Goal: Task Accomplishment & Management: Complete application form

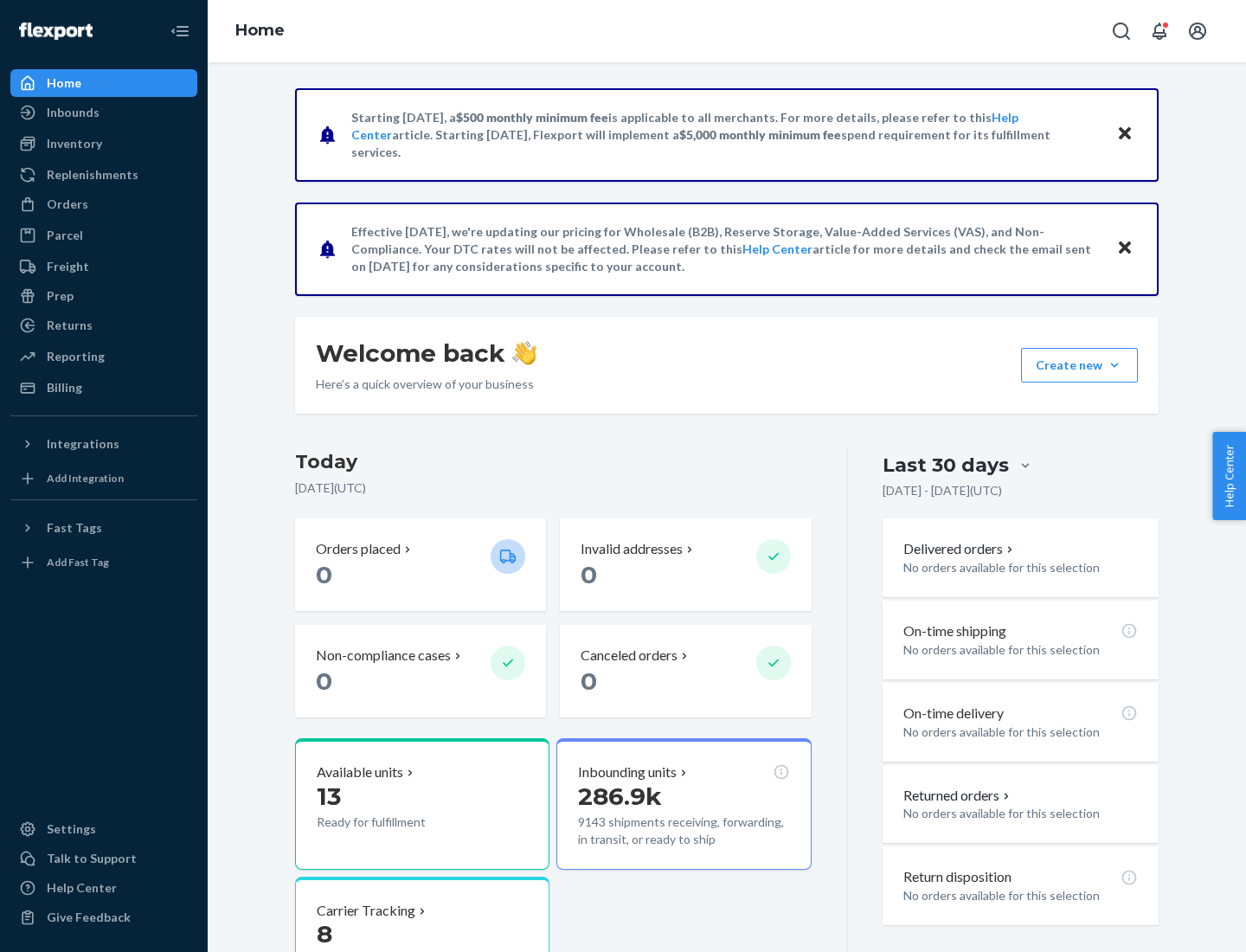
click at [1114, 365] on button "Create new Create new inbound Create new order Create new product" at bounding box center [1079, 365] width 117 height 35
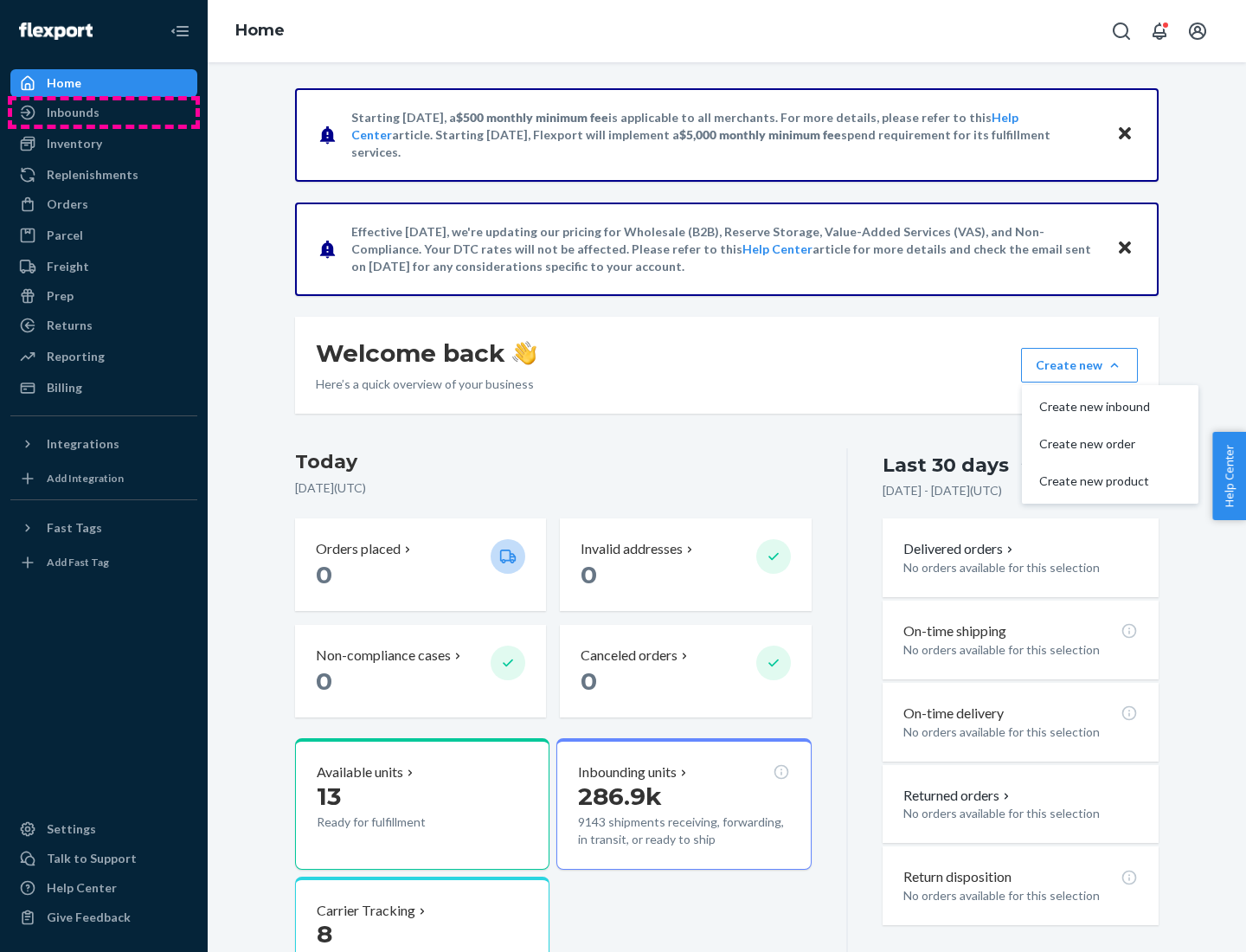
click at [104, 112] on div "Inbounds" at bounding box center [103, 112] width 183 height 24
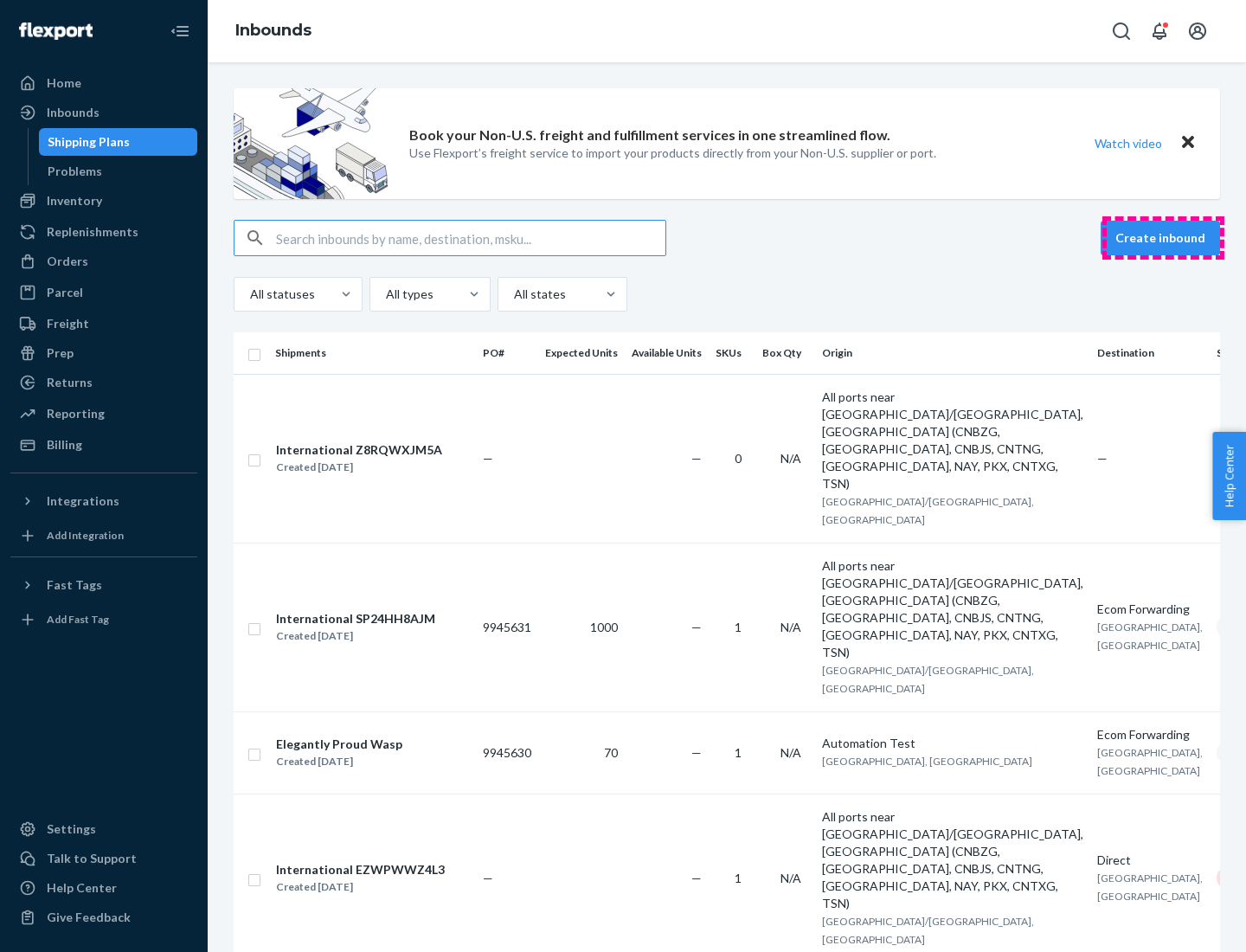
click at [1162, 238] on button "Create inbound" at bounding box center [1159, 238] width 120 height 35
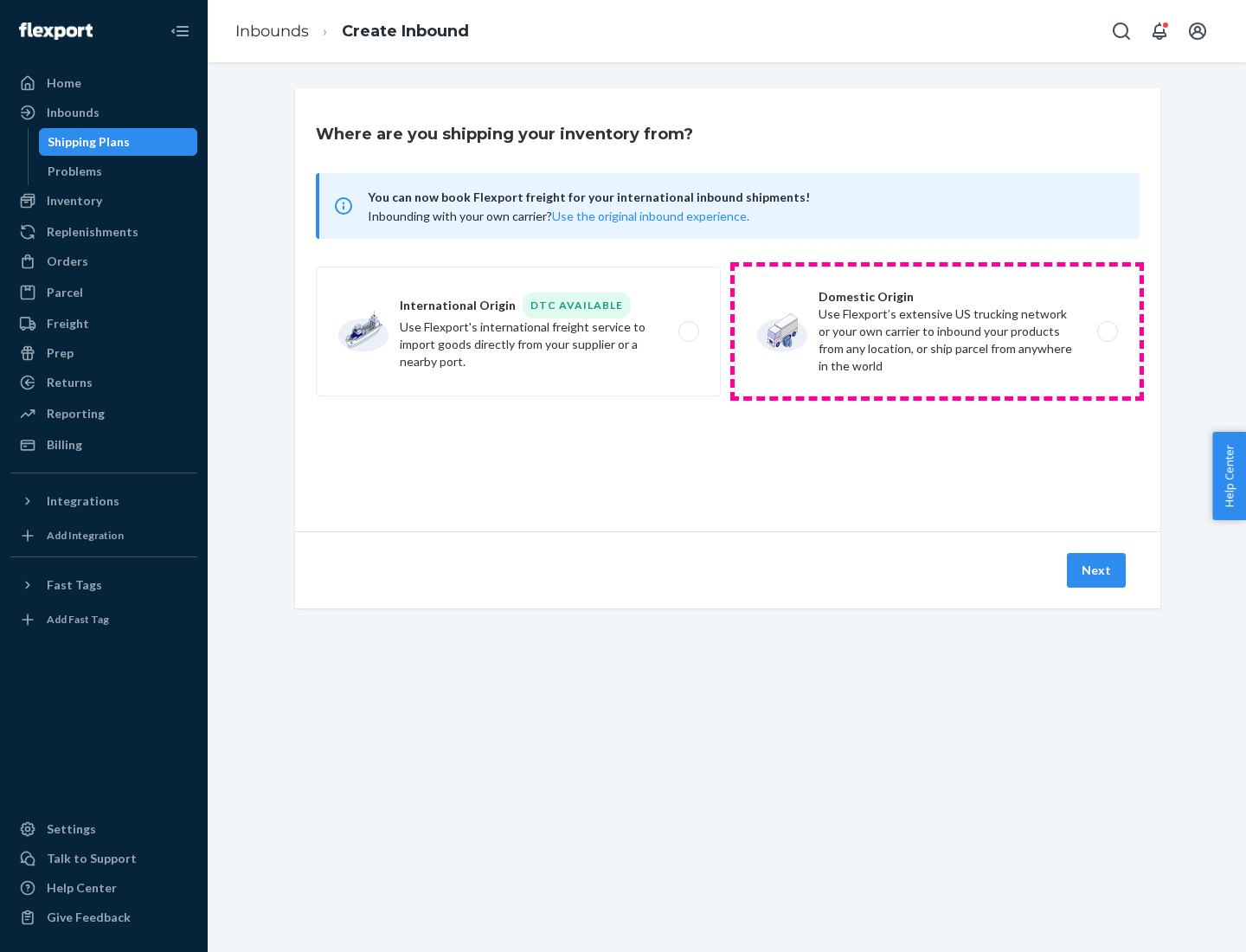
click at [937, 331] on label "Domestic Origin Use Flexport’s extensive US trucking network or your own carrie…" at bounding box center [937, 330] width 405 height 130
click at [1107, 331] on input "Domestic Origin Use Flexport’s extensive US trucking network or your own carrie…" at bounding box center [1113, 332] width 12 height 12
radio input "true"
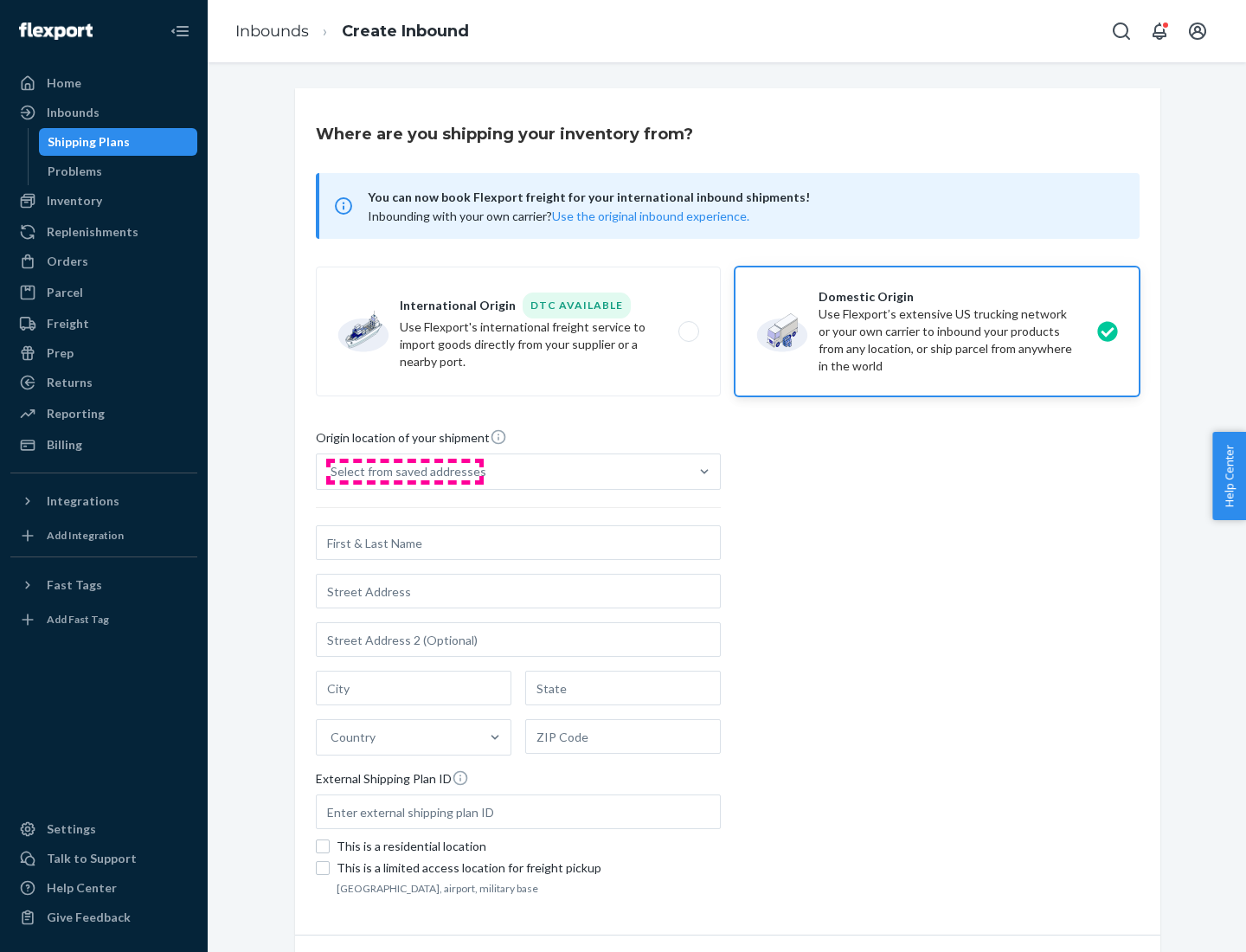
click at [404, 472] on div "Select from saved addresses" at bounding box center [408, 472] width 156 height 18
click at [332, 472] on input "Select from saved addresses" at bounding box center [331, 472] width 2 height 18
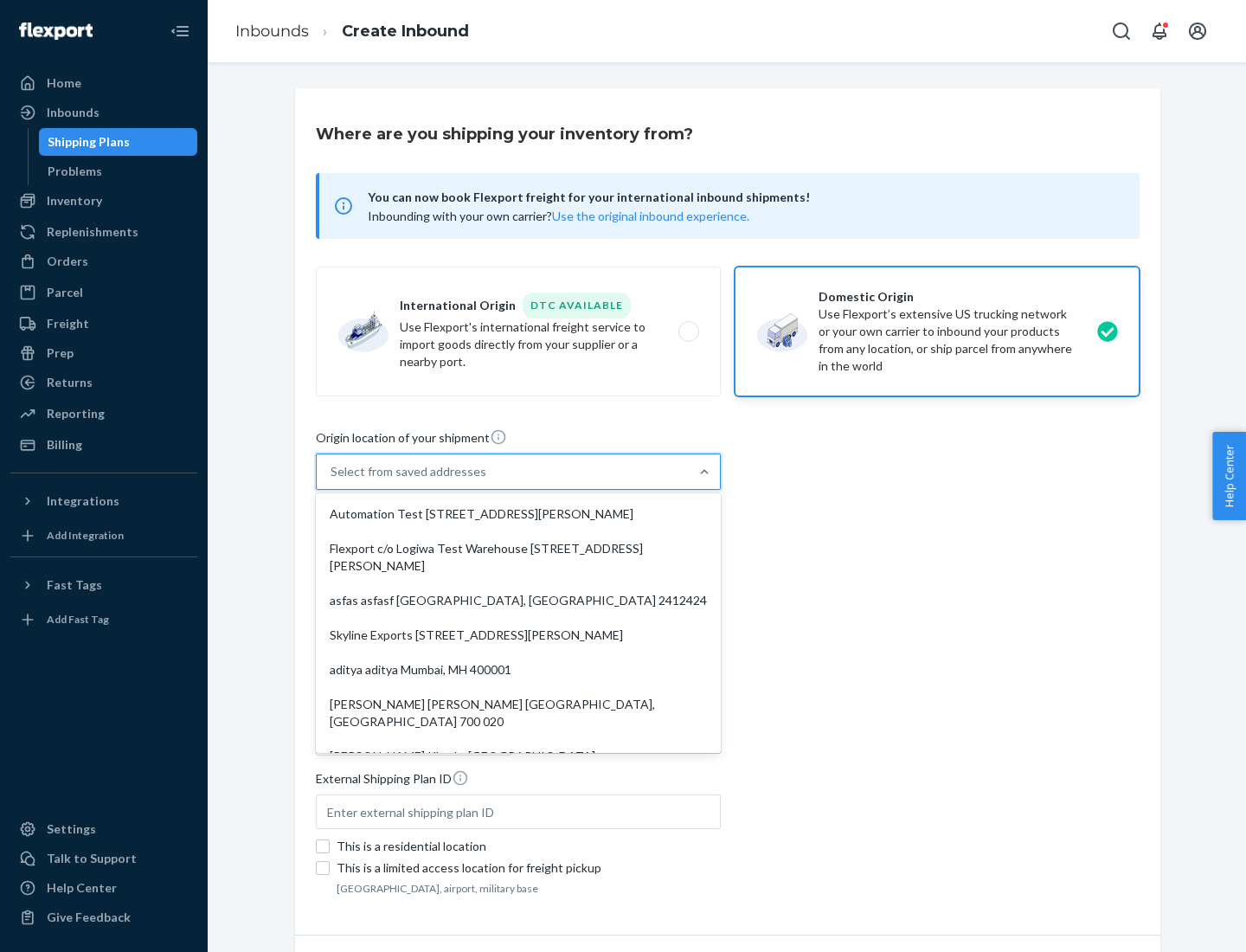
scroll to position [7, 0]
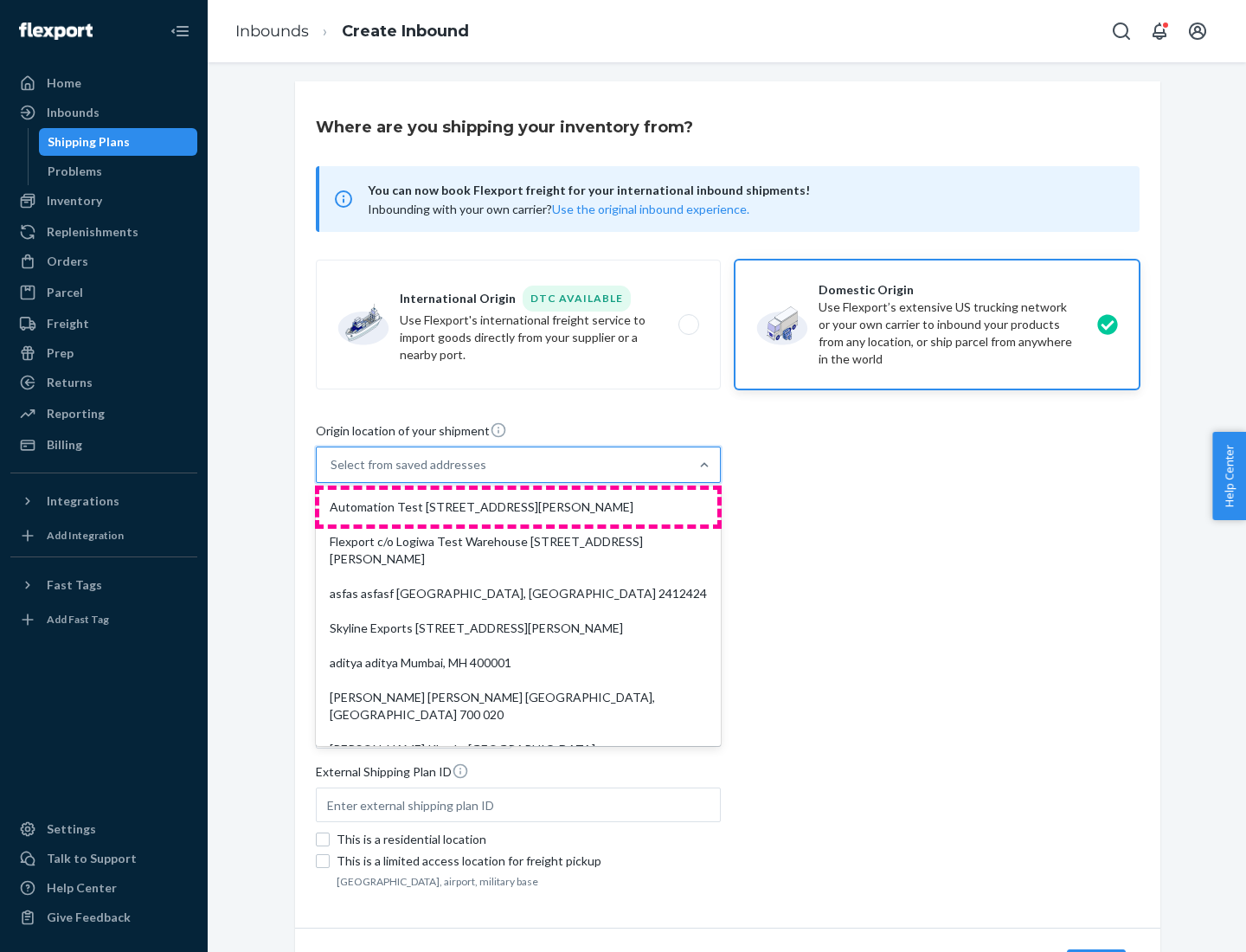
click at [518, 507] on div "Automation Test [STREET_ADDRESS][PERSON_NAME]" at bounding box center [518, 508] width 397 height 35
click at [332, 474] on input "option Automation Test [STREET_ADDRESS][PERSON_NAME]. 9 results available. Use …" at bounding box center [331, 465] width 2 height 18
type input "Automation Test"
type input "9th Floor"
type input "[GEOGRAPHIC_DATA]"
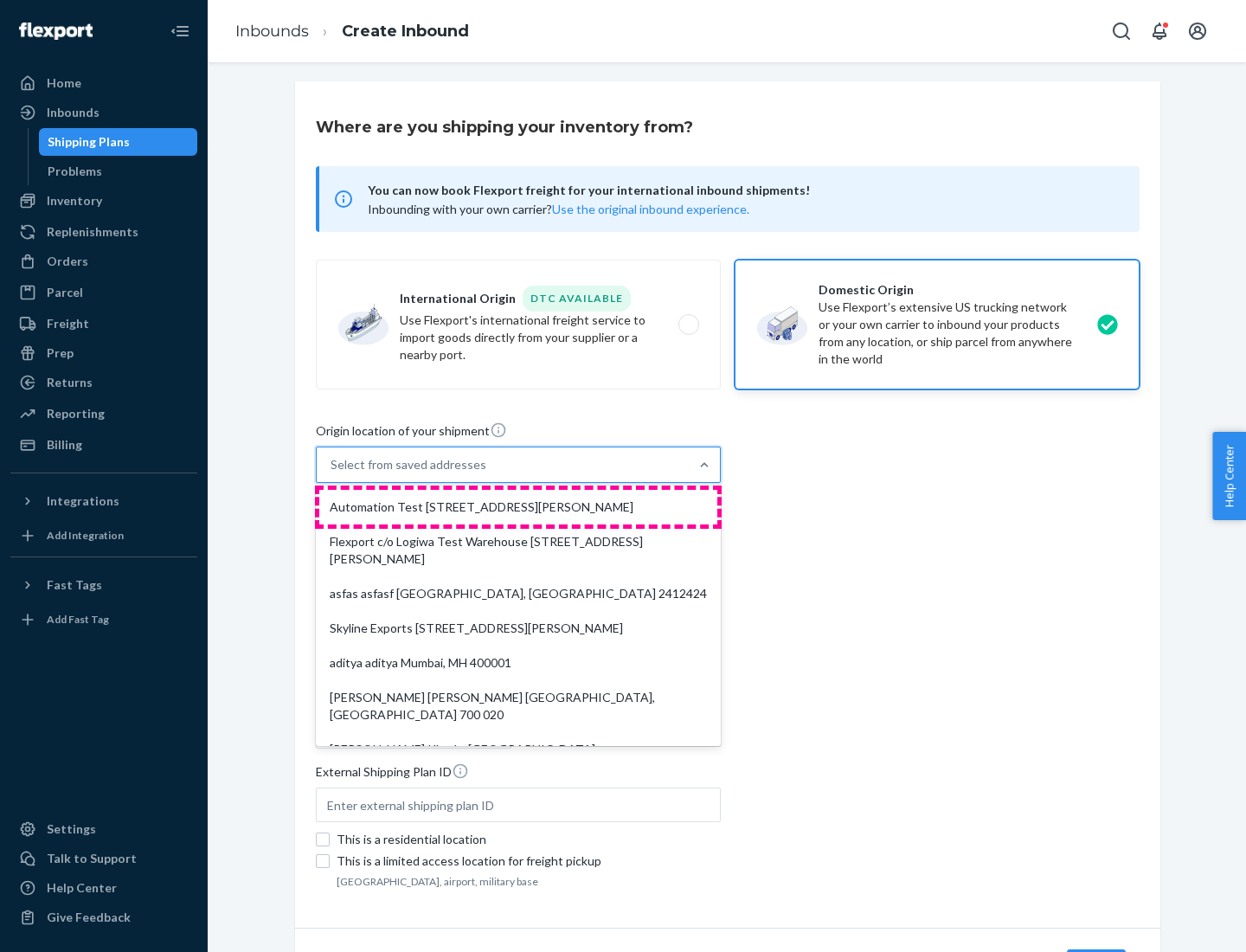
type input "CA"
type input "94104"
type input "[STREET_ADDRESS][PERSON_NAME]"
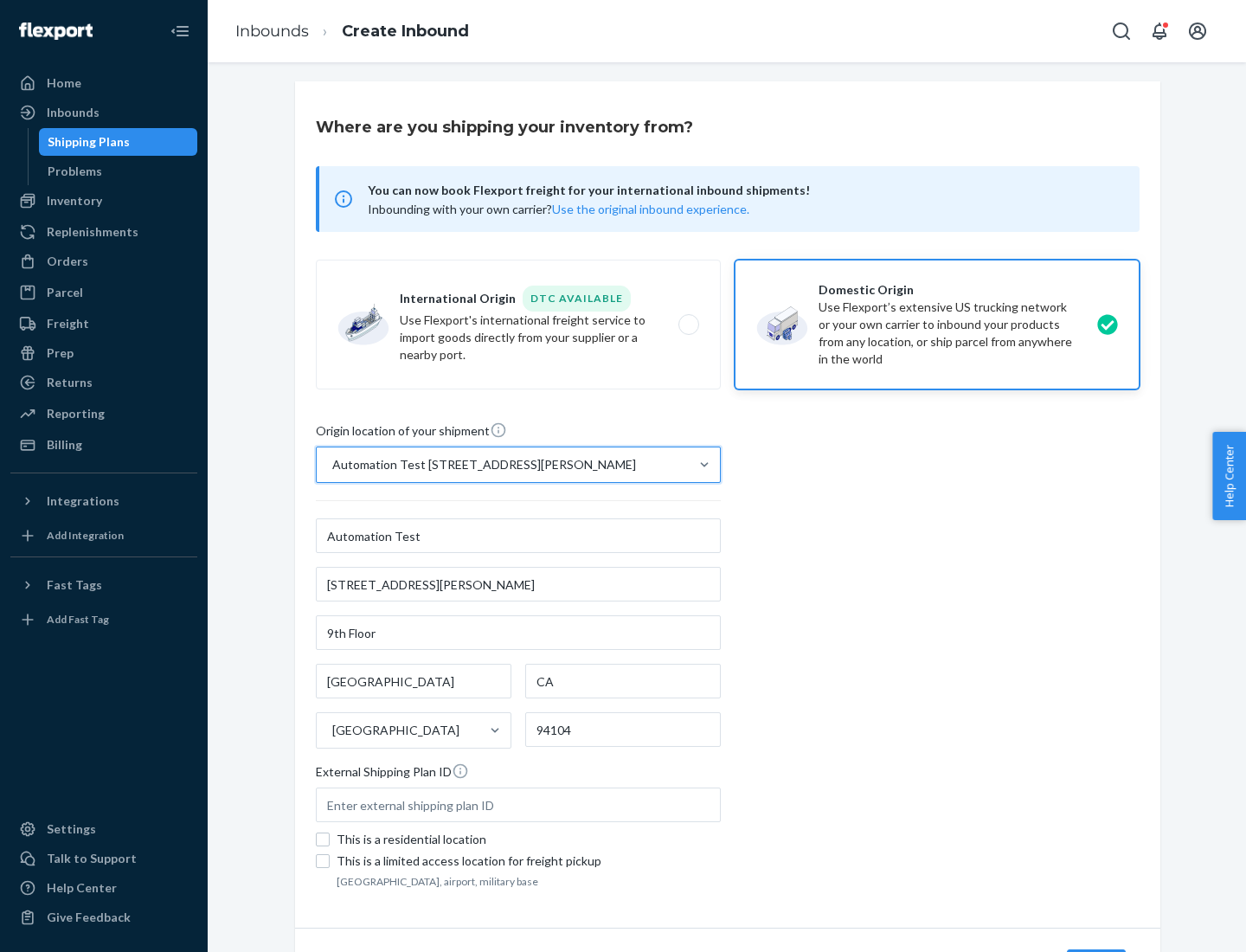
scroll to position [101, 0]
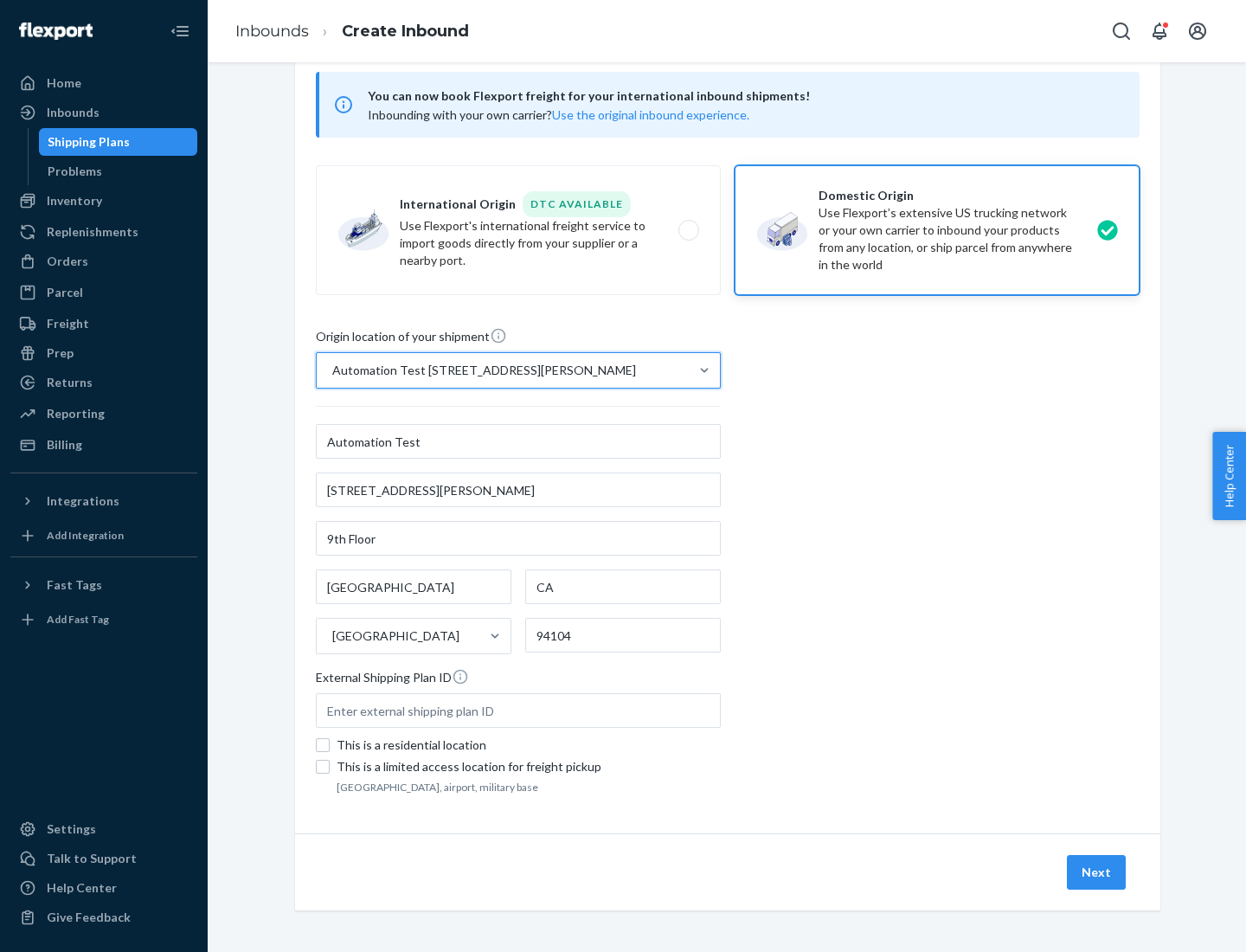
click at [1097, 872] on button "Next" at bounding box center [1096, 872] width 58 height 35
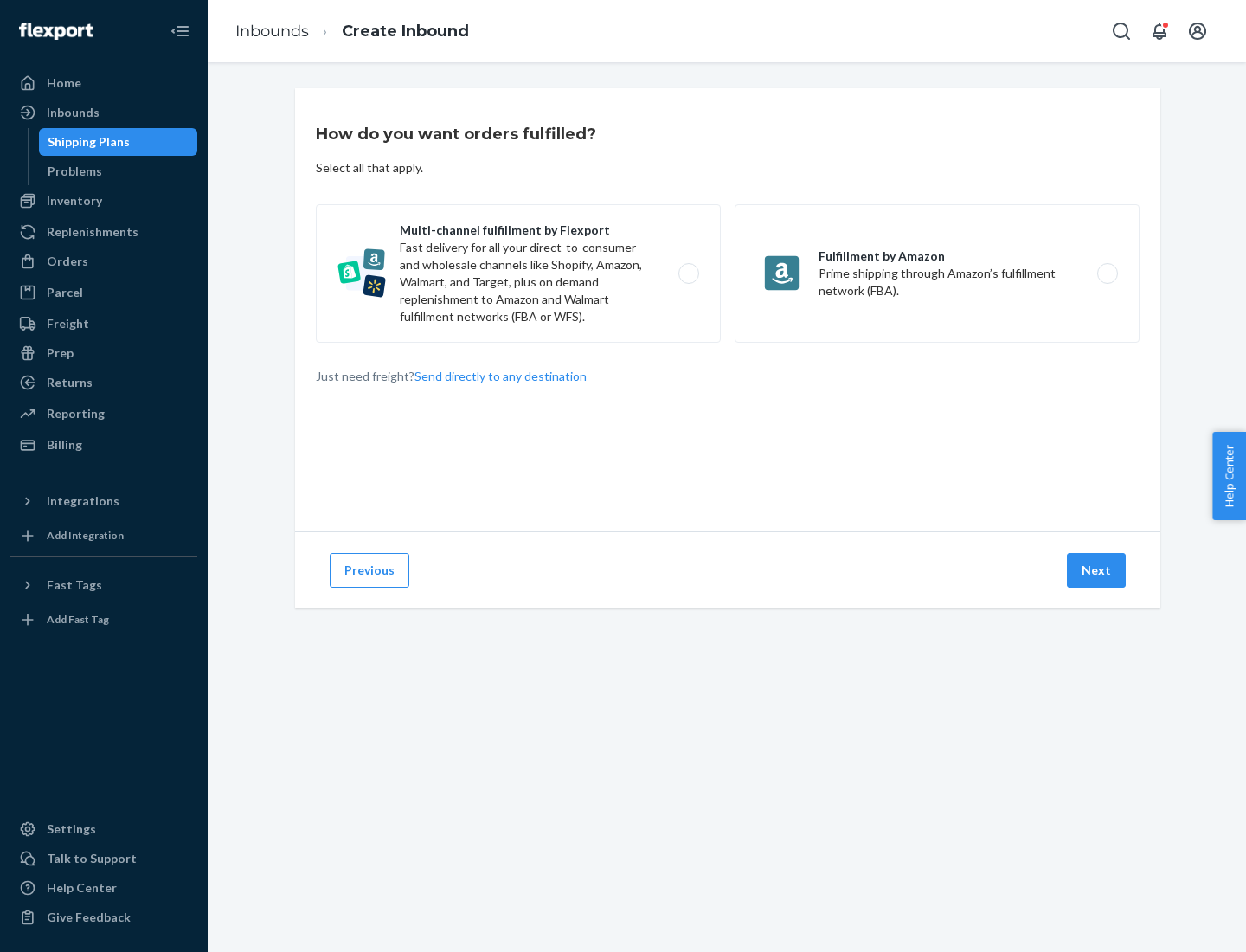
click at [518, 274] on label "Multi-channel fulfillment by Flexport Fast delivery for all your direct-to-cons…" at bounding box center [518, 274] width 405 height 138
click at [688, 274] on input "Multi-channel fulfillment by Flexport Fast delivery for all your direct-to-cons…" at bounding box center [694, 274] width 12 height 12
radio input "true"
click at [1097, 570] on button "Next" at bounding box center [1096, 570] width 58 height 35
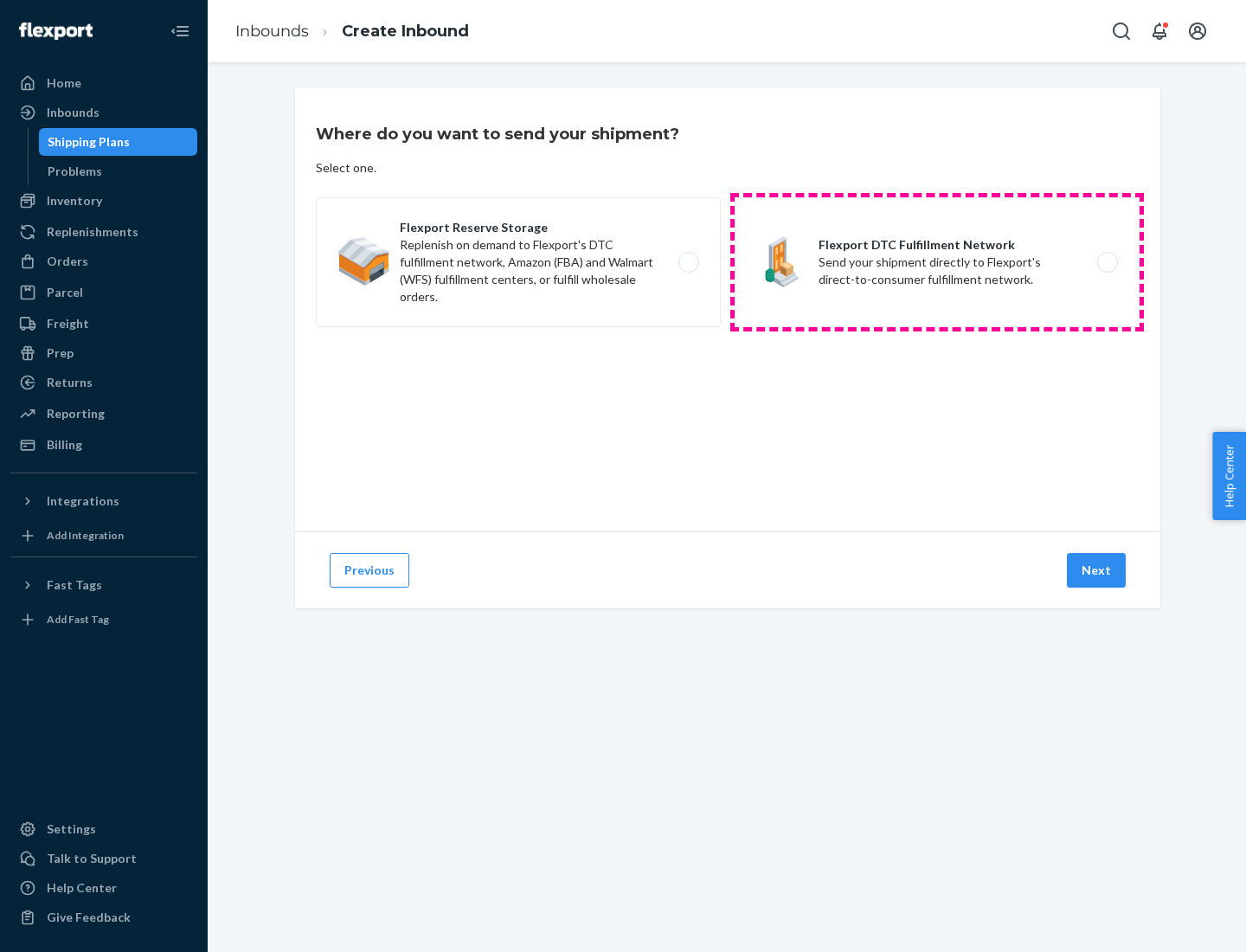
click at [937, 262] on label "Flexport DTC Fulfillment Network Send your shipment directly to Flexport's dire…" at bounding box center [937, 261] width 405 height 130
click at [1107, 262] on input "Flexport DTC Fulfillment Network Send your shipment directly to Flexport's dire…" at bounding box center [1113, 263] width 12 height 12
radio input "true"
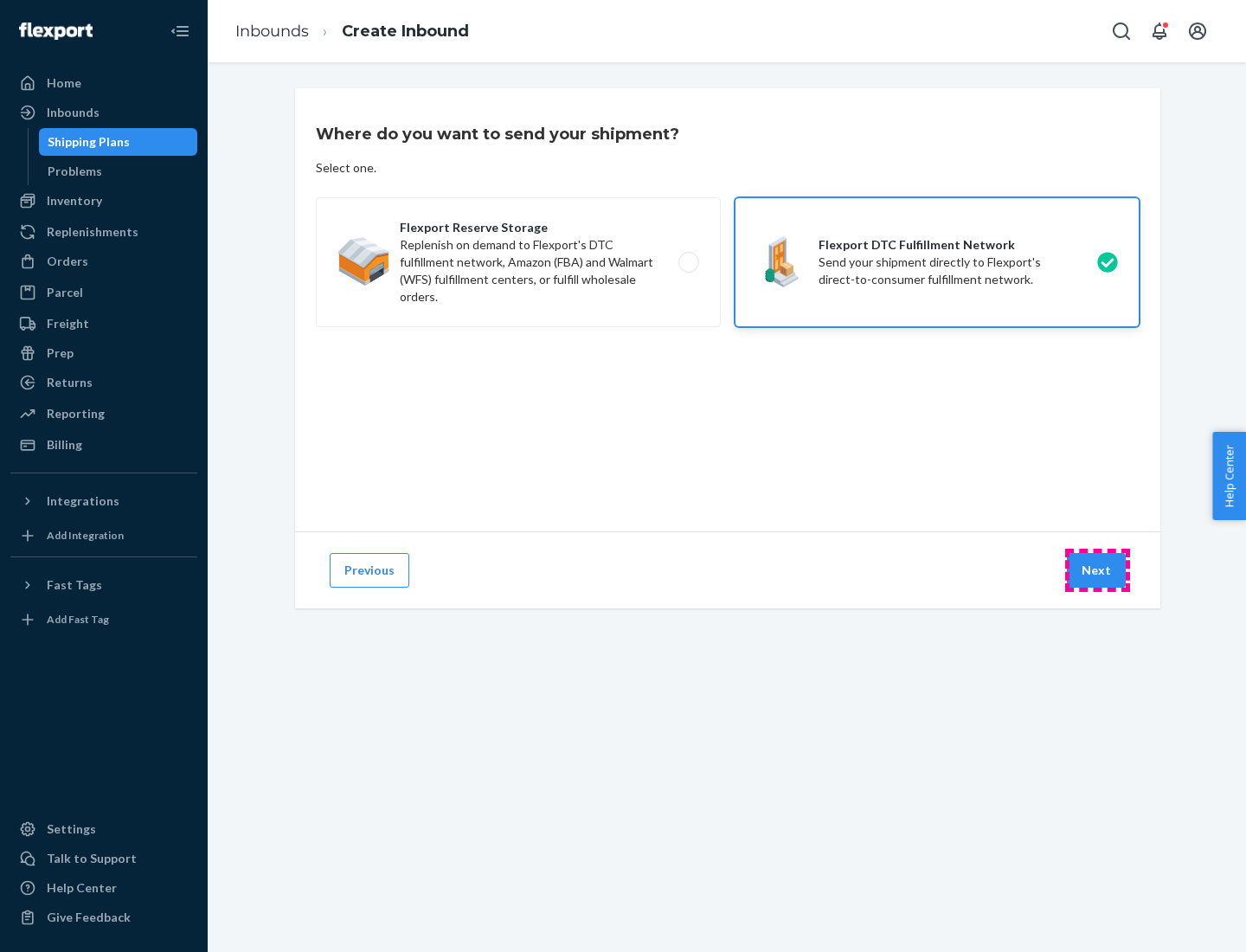
click at [1097, 570] on button "Next" at bounding box center [1096, 570] width 58 height 35
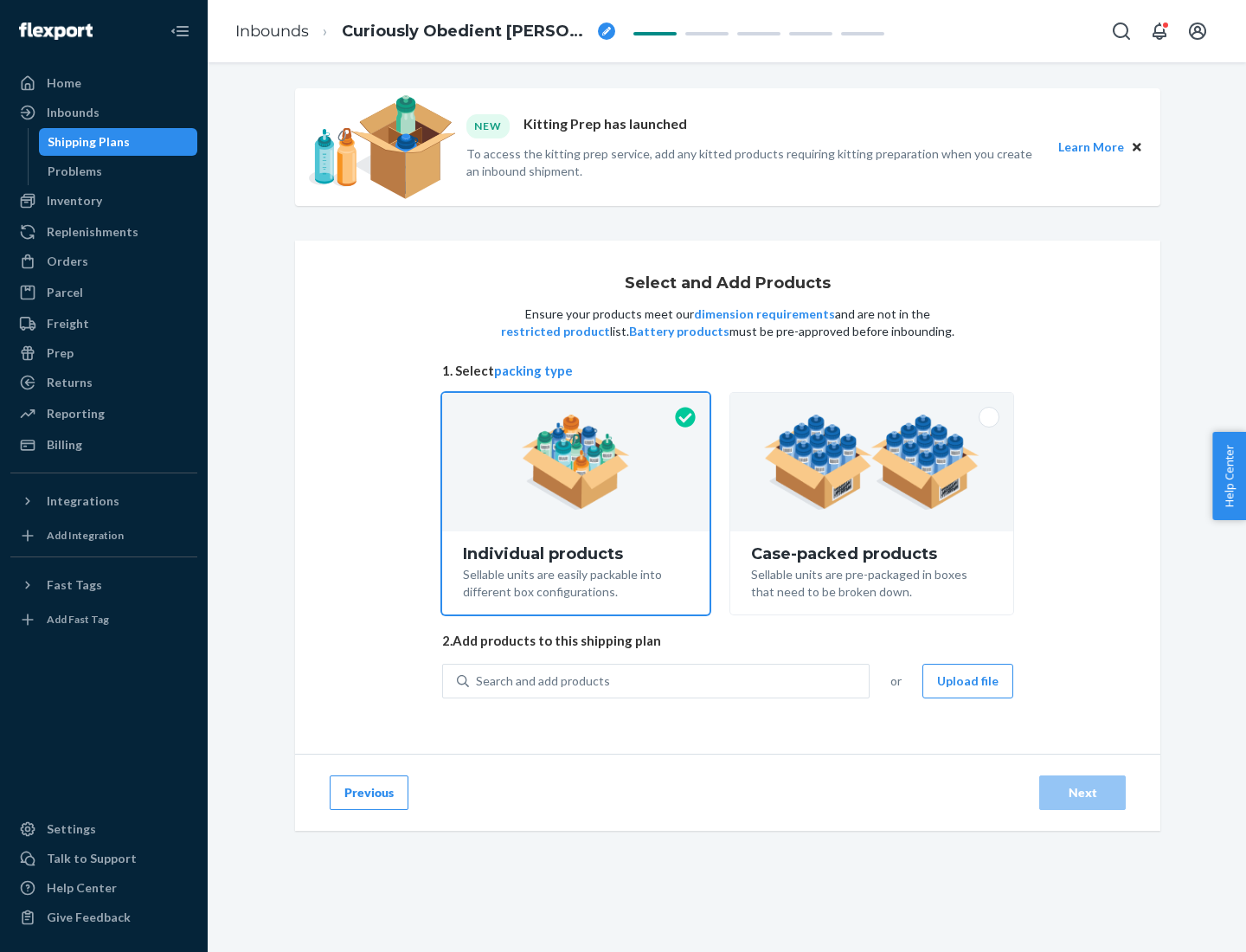
click at [872, 462] on img at bounding box center [871, 462] width 215 height 95
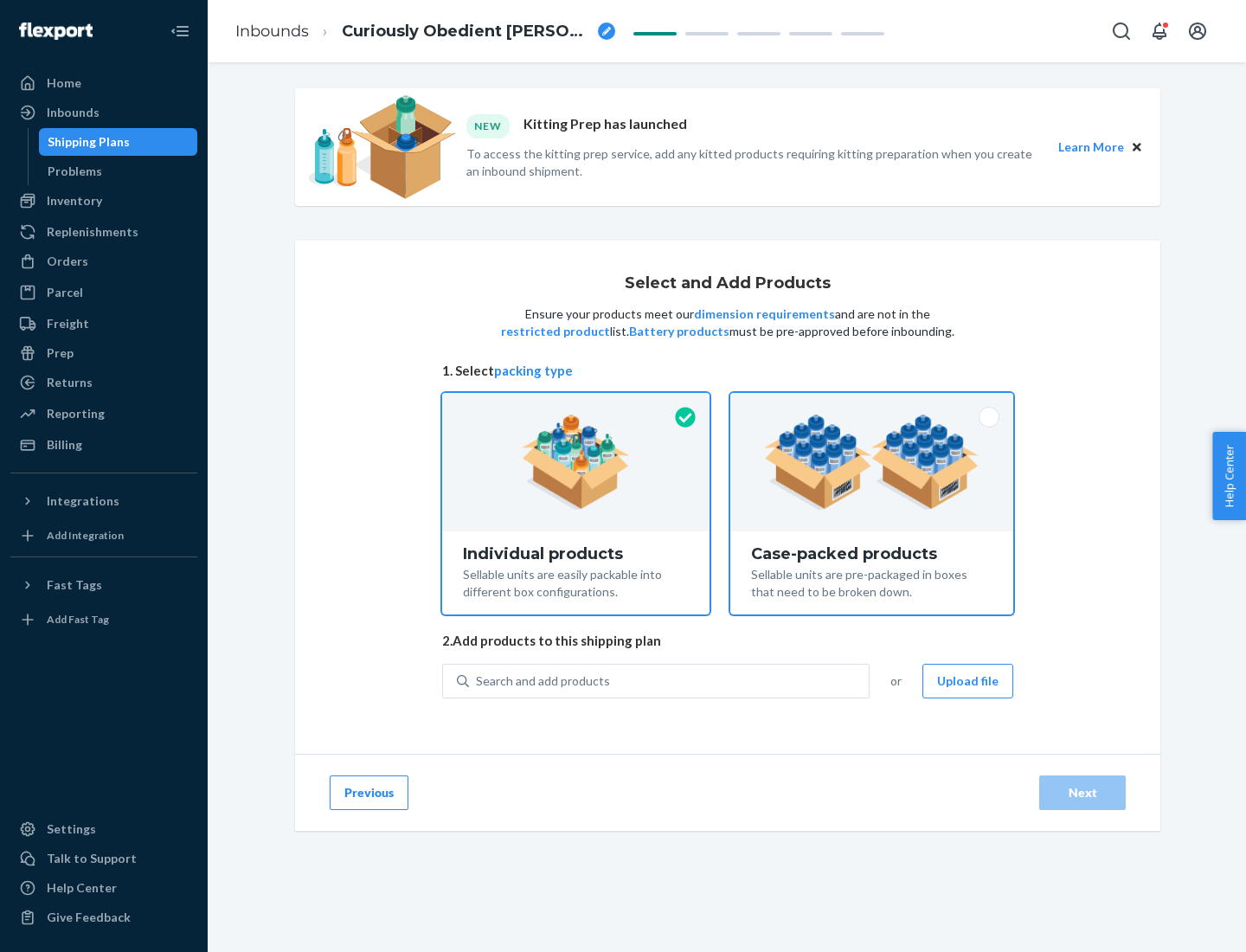
click at [872, 404] on input "Case-packed products Sellable units are pre-packaged in boxes that need to be b…" at bounding box center [872, 399] width 12 height 12
radio input "true"
radio input "false"
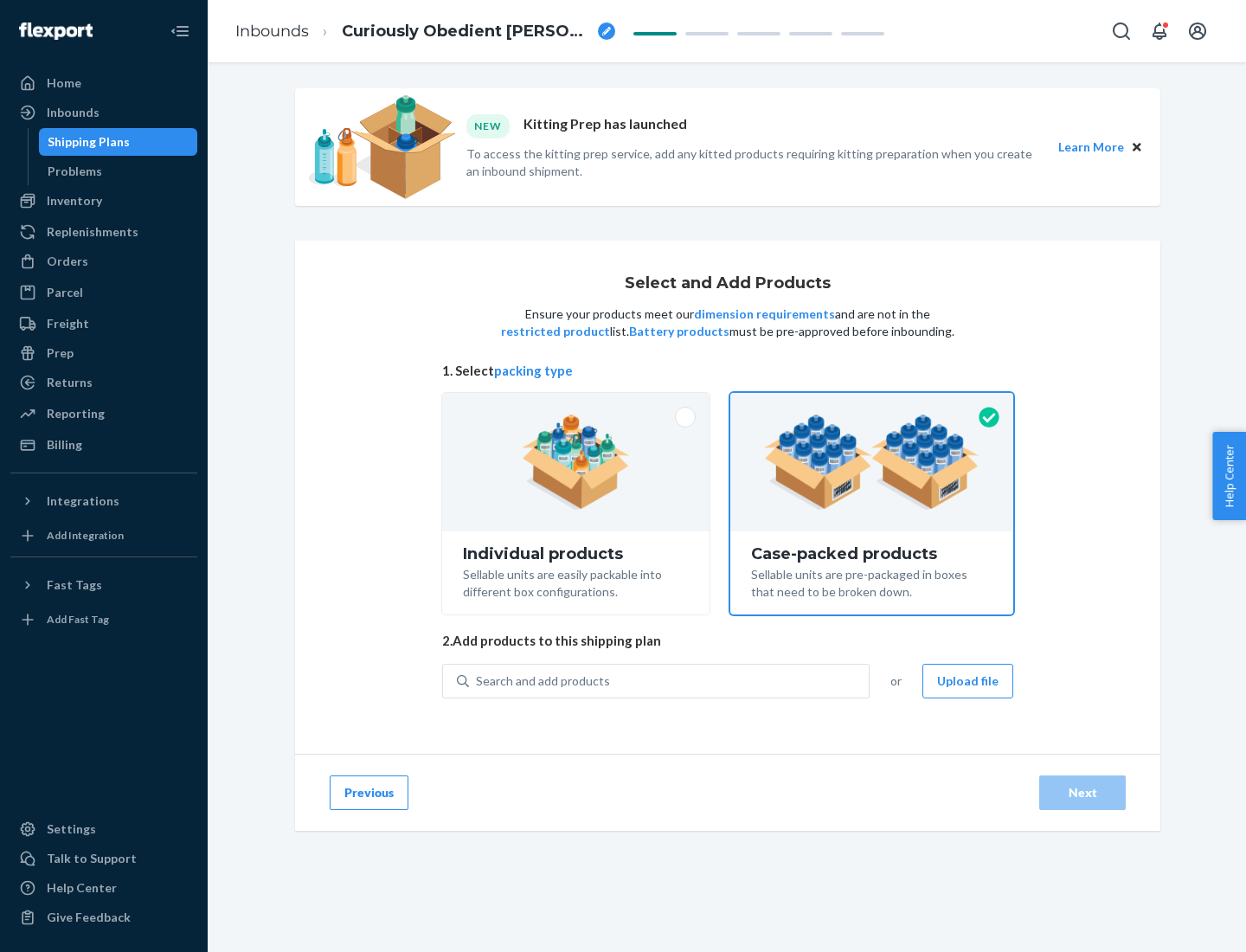
click at [669, 680] on div "Search and add products" at bounding box center [668, 681] width 399 height 31
click at [477, 680] on input "Search and add products" at bounding box center [476, 681] width 2 height 18
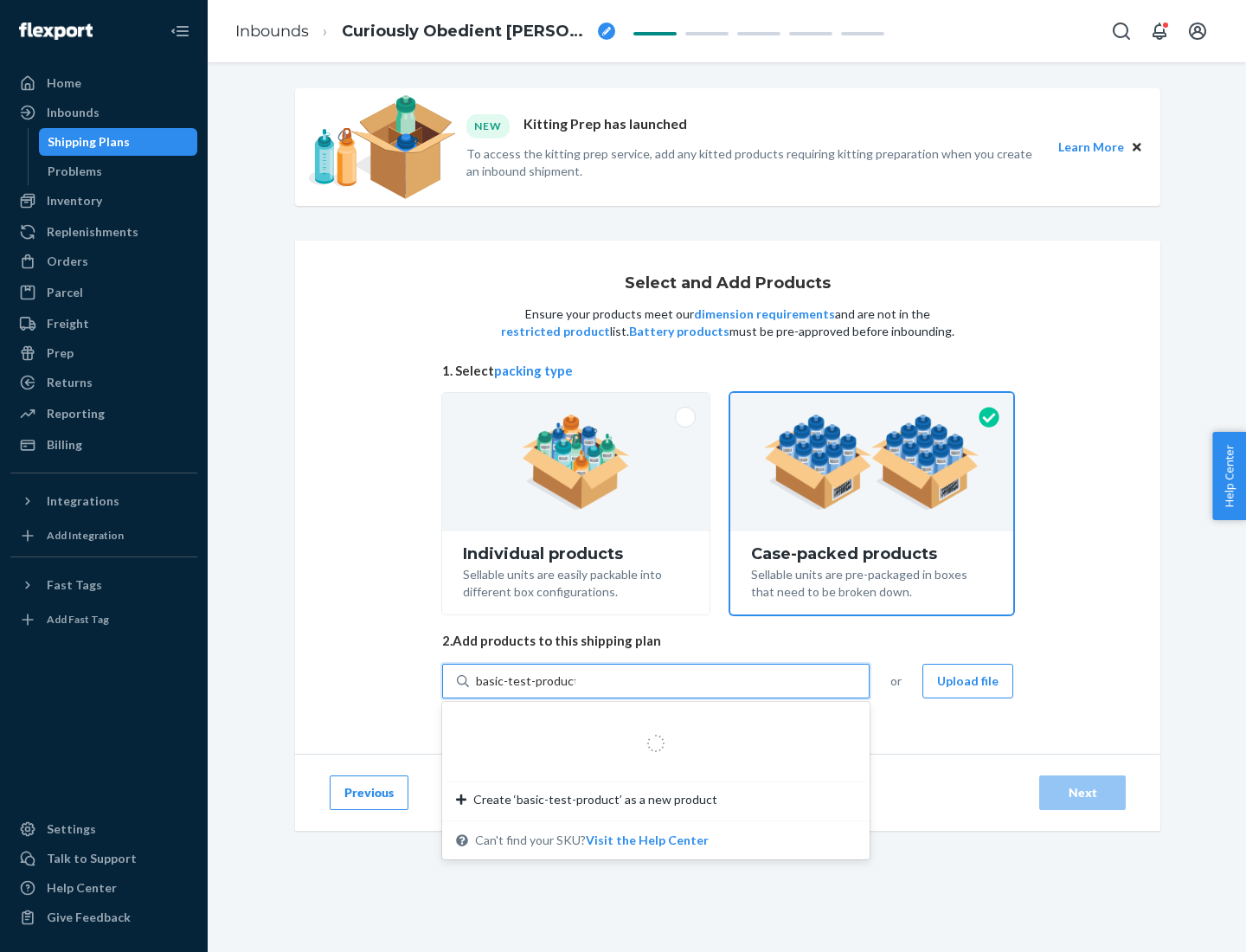
type input "basic-test-product-1"
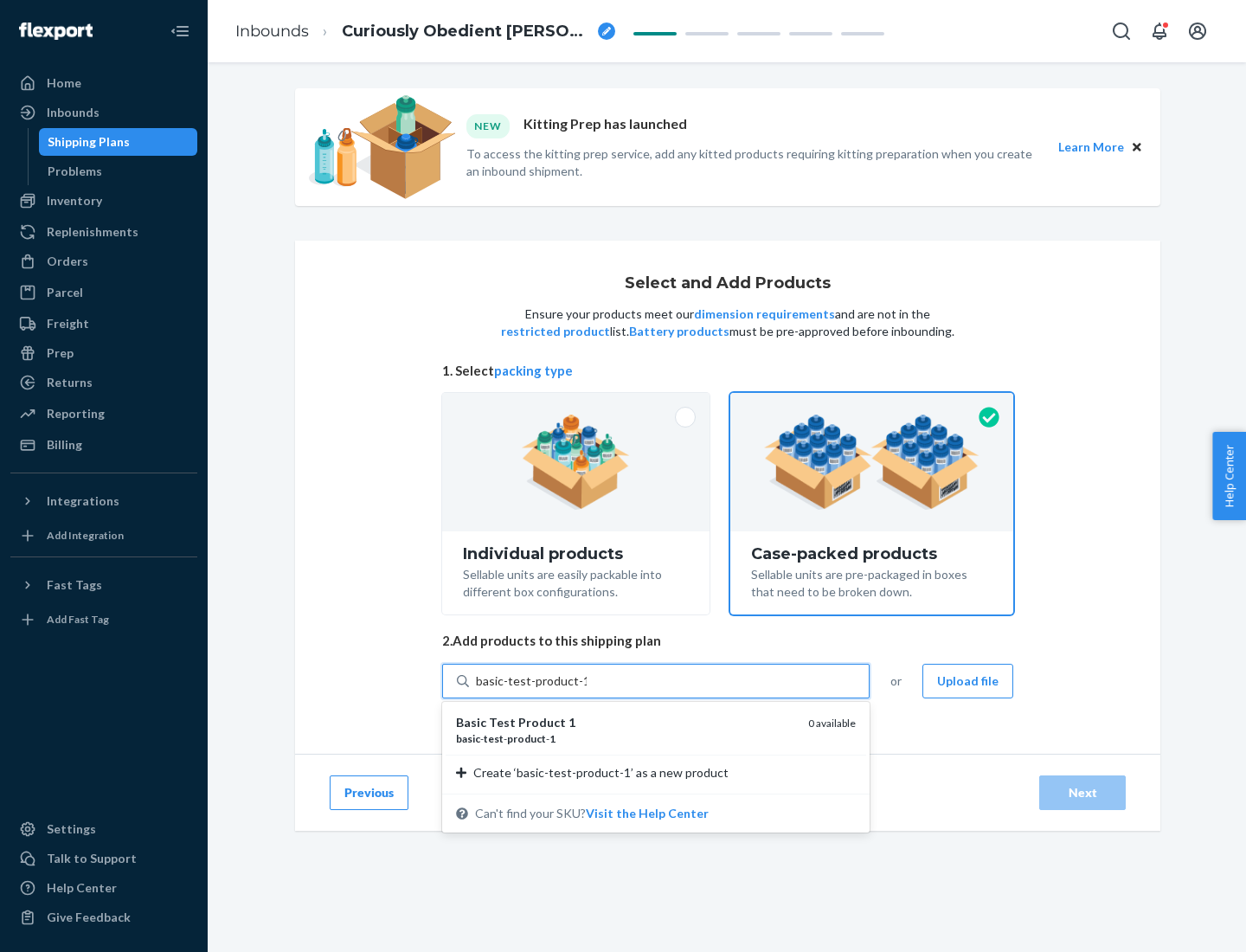
click at [625, 738] on div "basic - test - product - 1" at bounding box center [624, 738] width 338 height 15
click at [586, 690] on input "basic-test-product-1" at bounding box center [531, 681] width 111 height 18
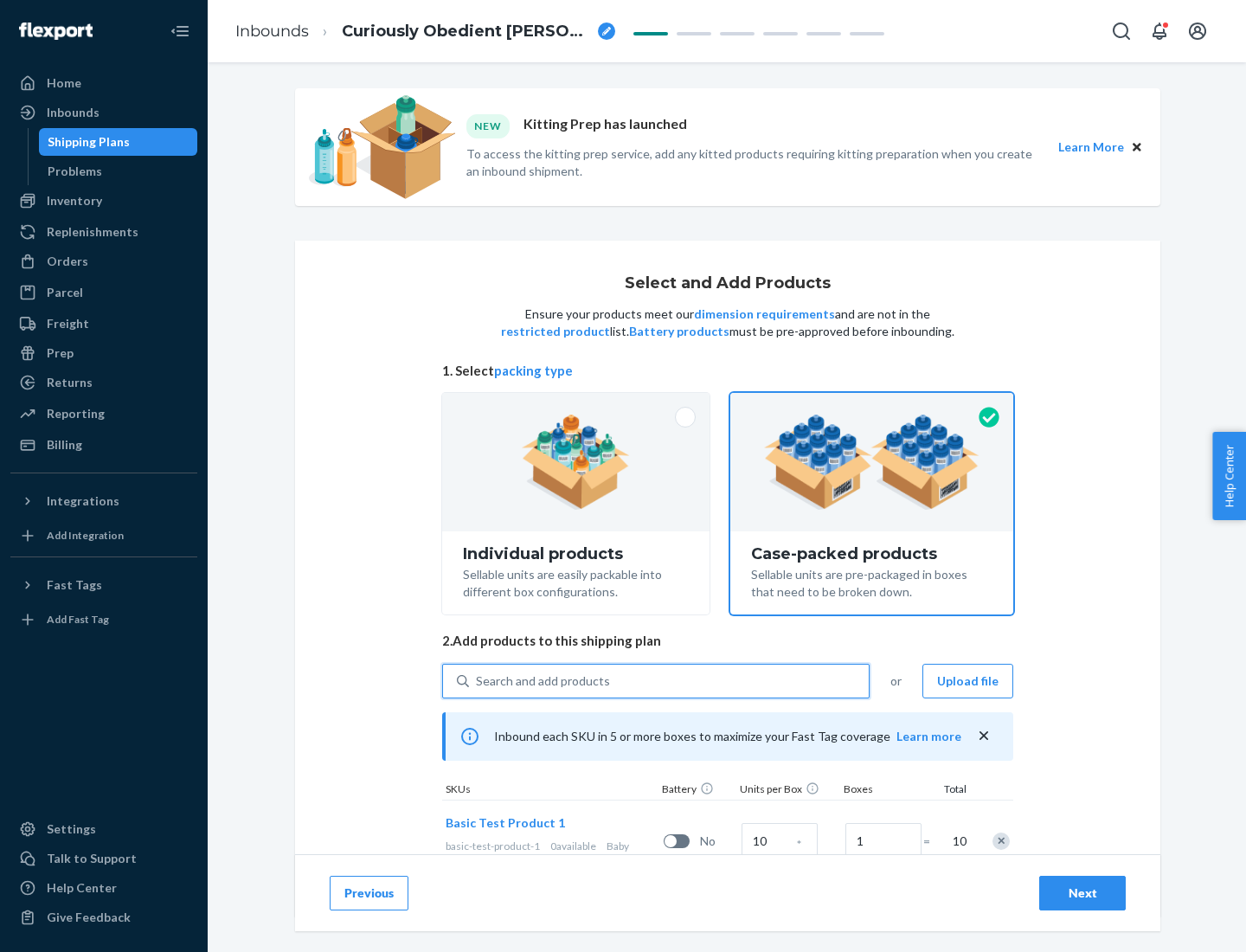
scroll to position [62, 0]
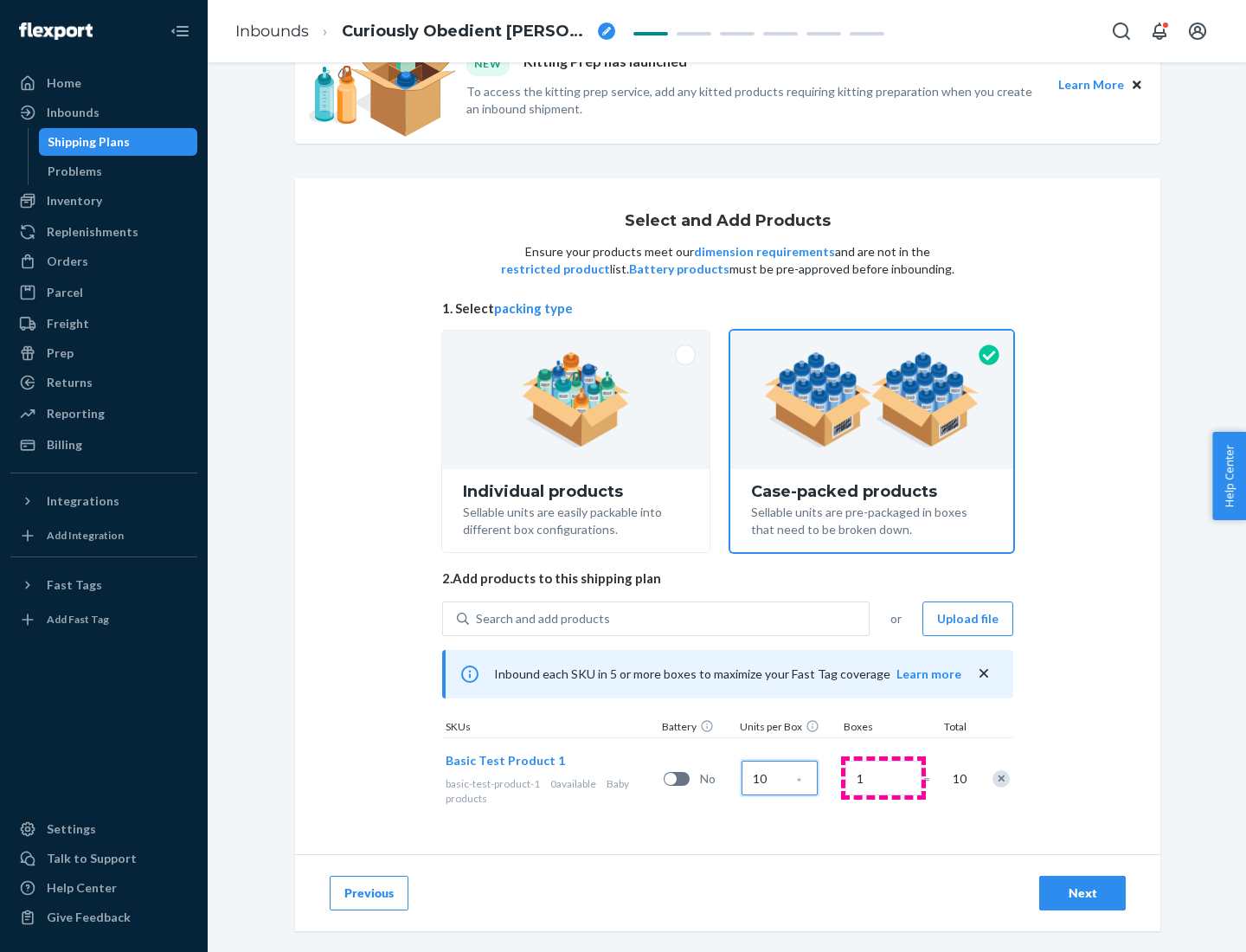
type input "10"
type input "7"
click at [1082, 893] on div "Next" at bounding box center [1082, 893] width 57 height 18
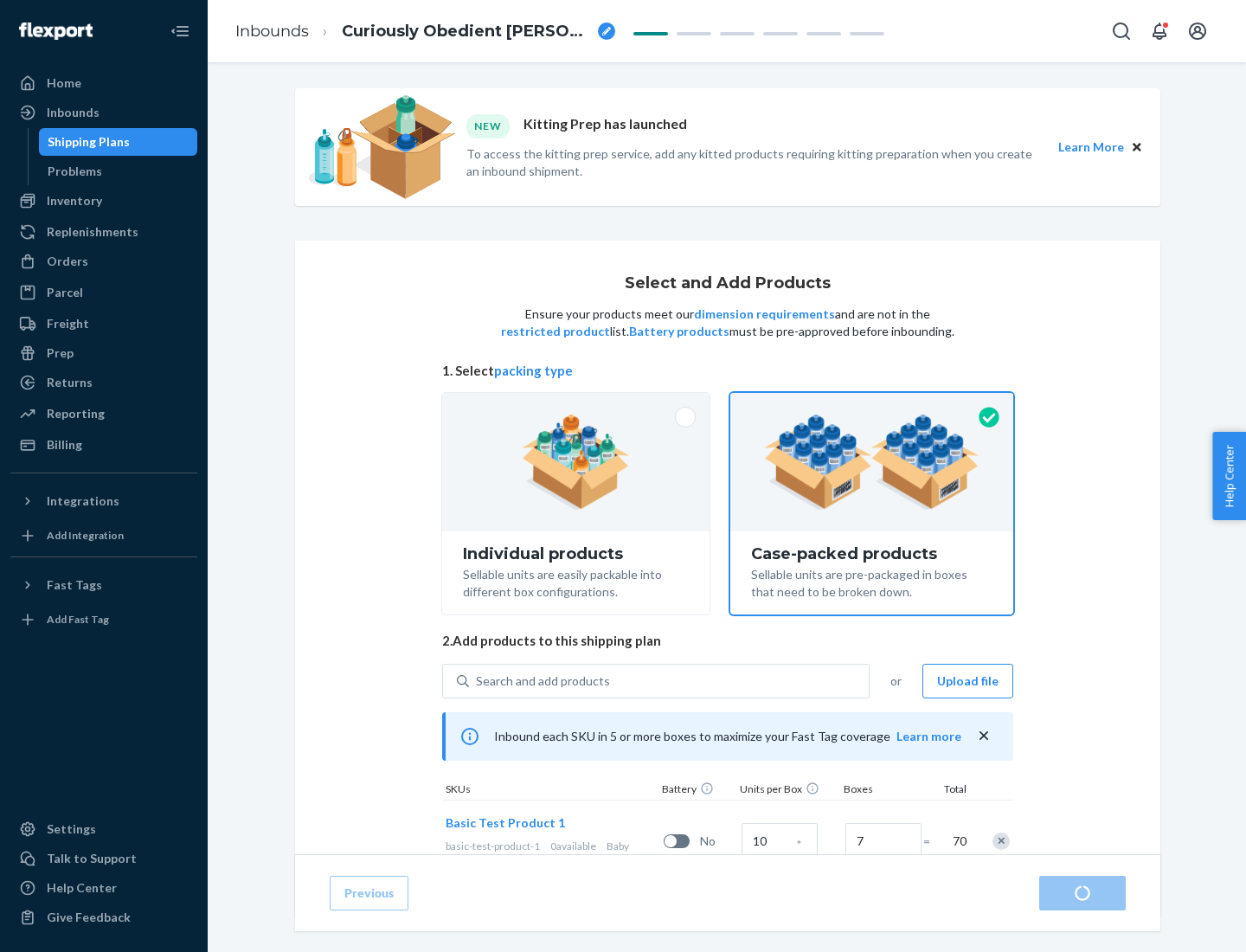
radio input "true"
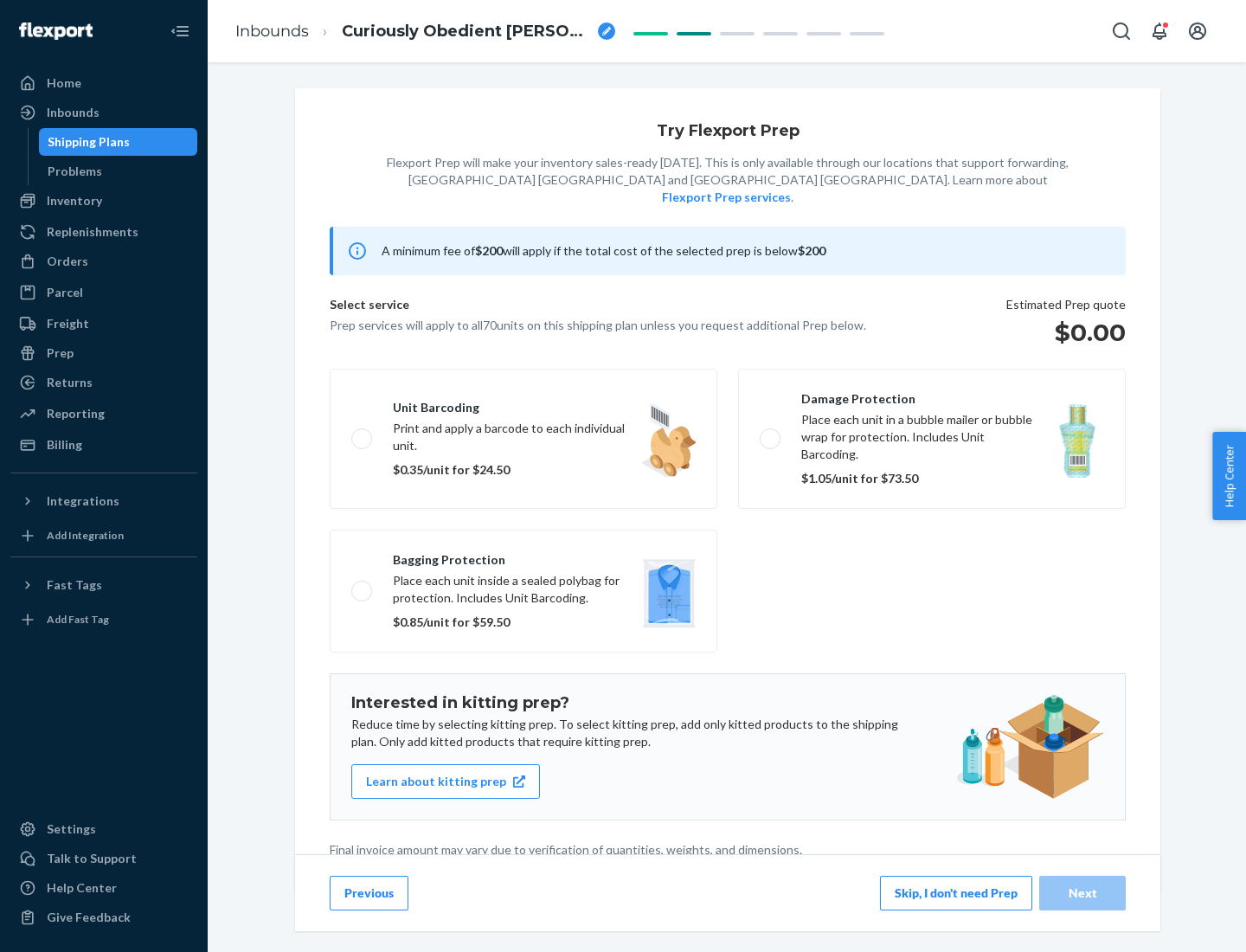
scroll to position [4, 0]
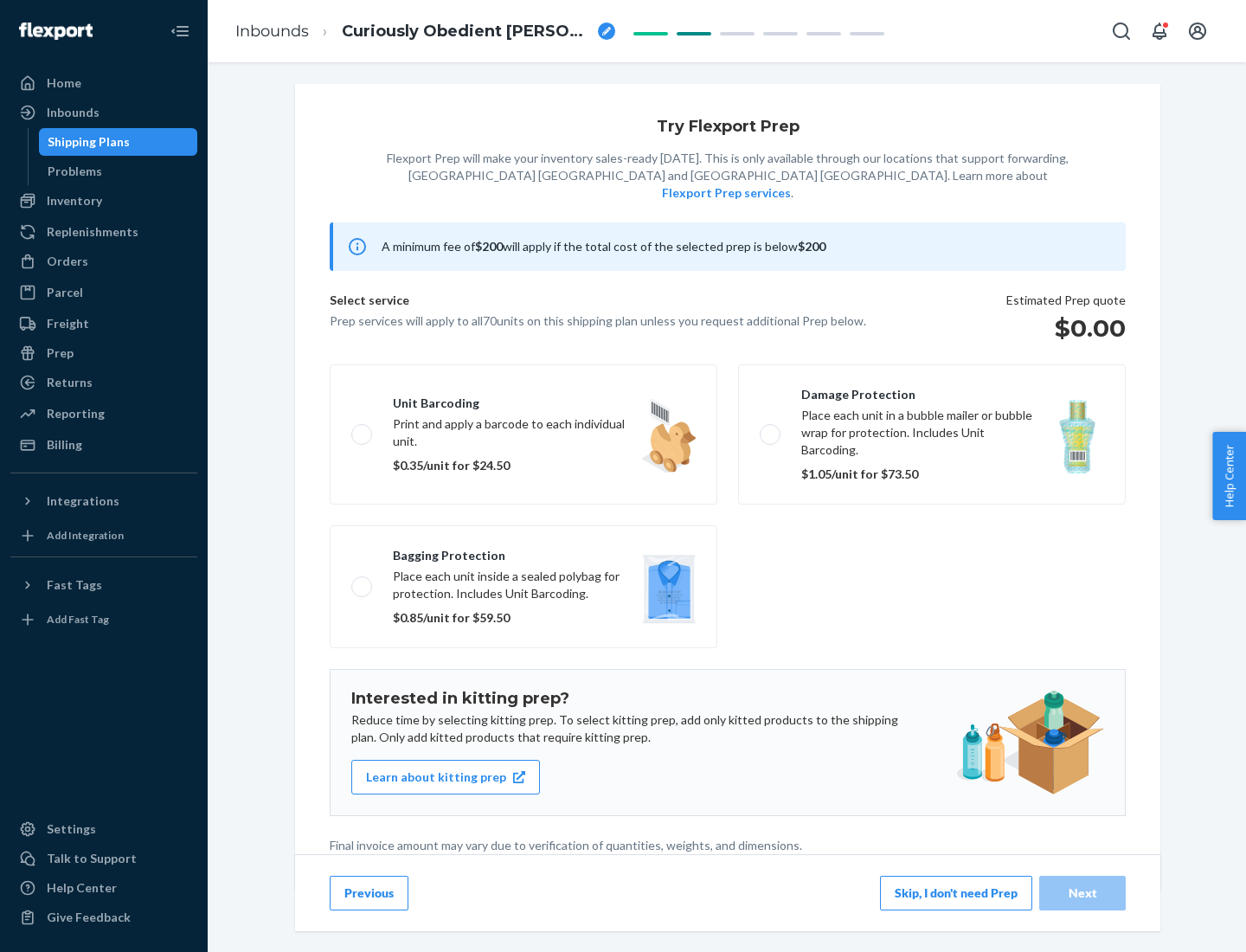
click at [523, 552] on label "Bagging protection Place each unit inside a sealed polybag for protection. Incl…" at bounding box center [523, 587] width 388 height 123
click at [362, 581] on input "Bagging protection Place each unit inside a sealed polybag for protection. Incl…" at bounding box center [358, 587] width 12 height 12
checkbox input "true"
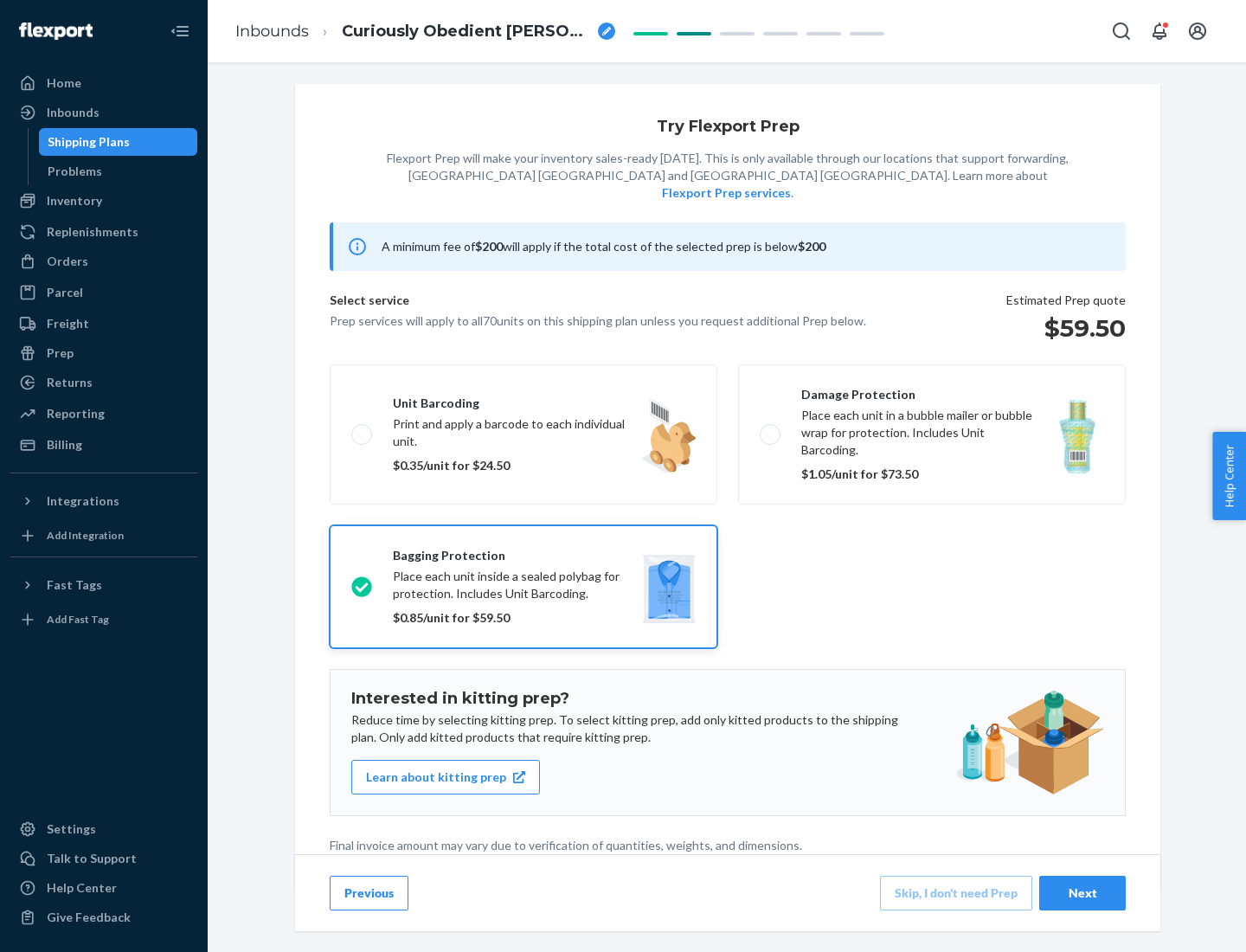
click at [1082, 892] on div "Next" at bounding box center [1082, 893] width 57 height 18
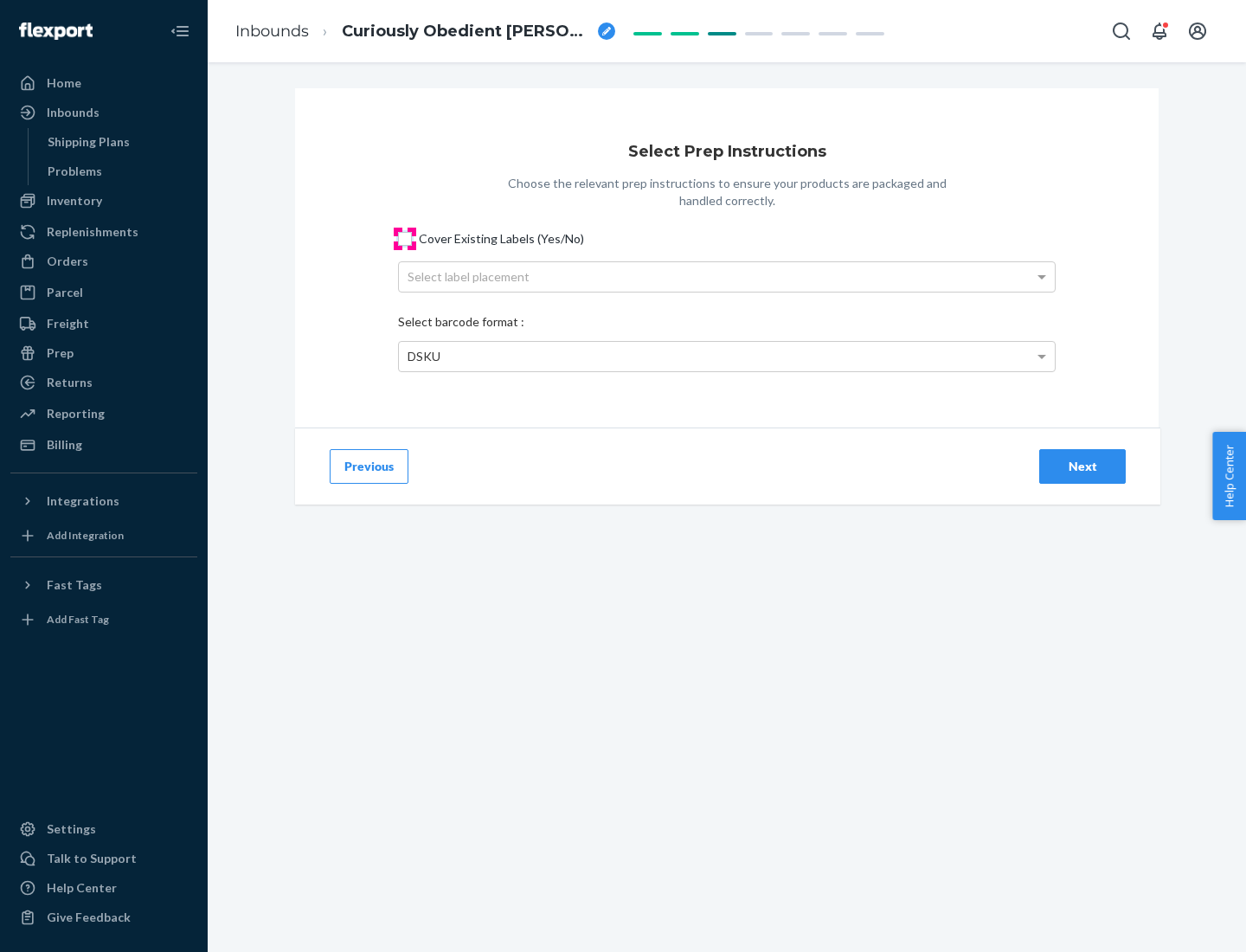
click at [405, 238] on input "Cover Existing Labels (Yes/No)" at bounding box center [404, 239] width 14 height 14
checkbox input "true"
click at [727, 276] on div "Select label placement" at bounding box center [726, 277] width 656 height 29
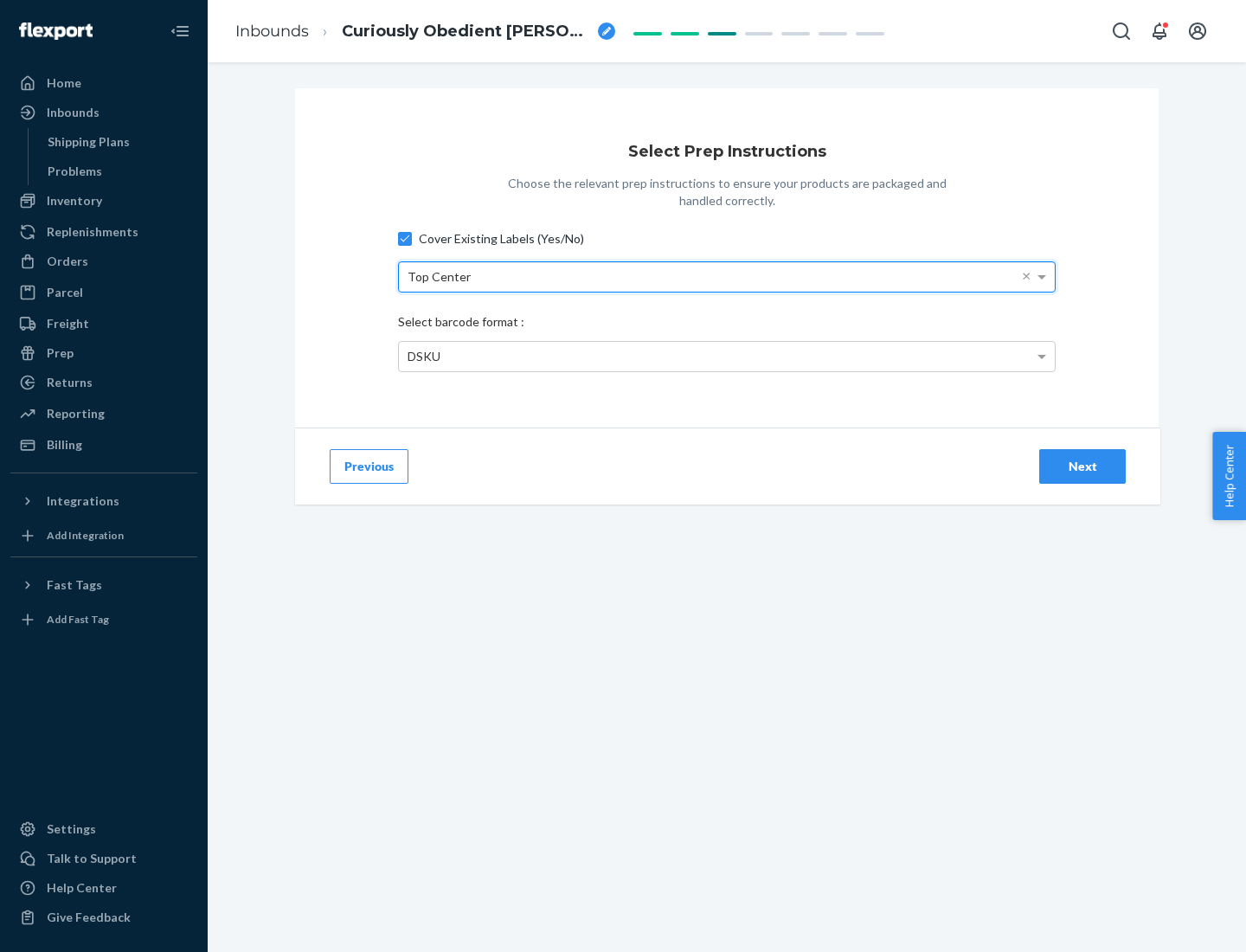
click at [727, 356] on div "DSKU" at bounding box center [726, 357] width 656 height 29
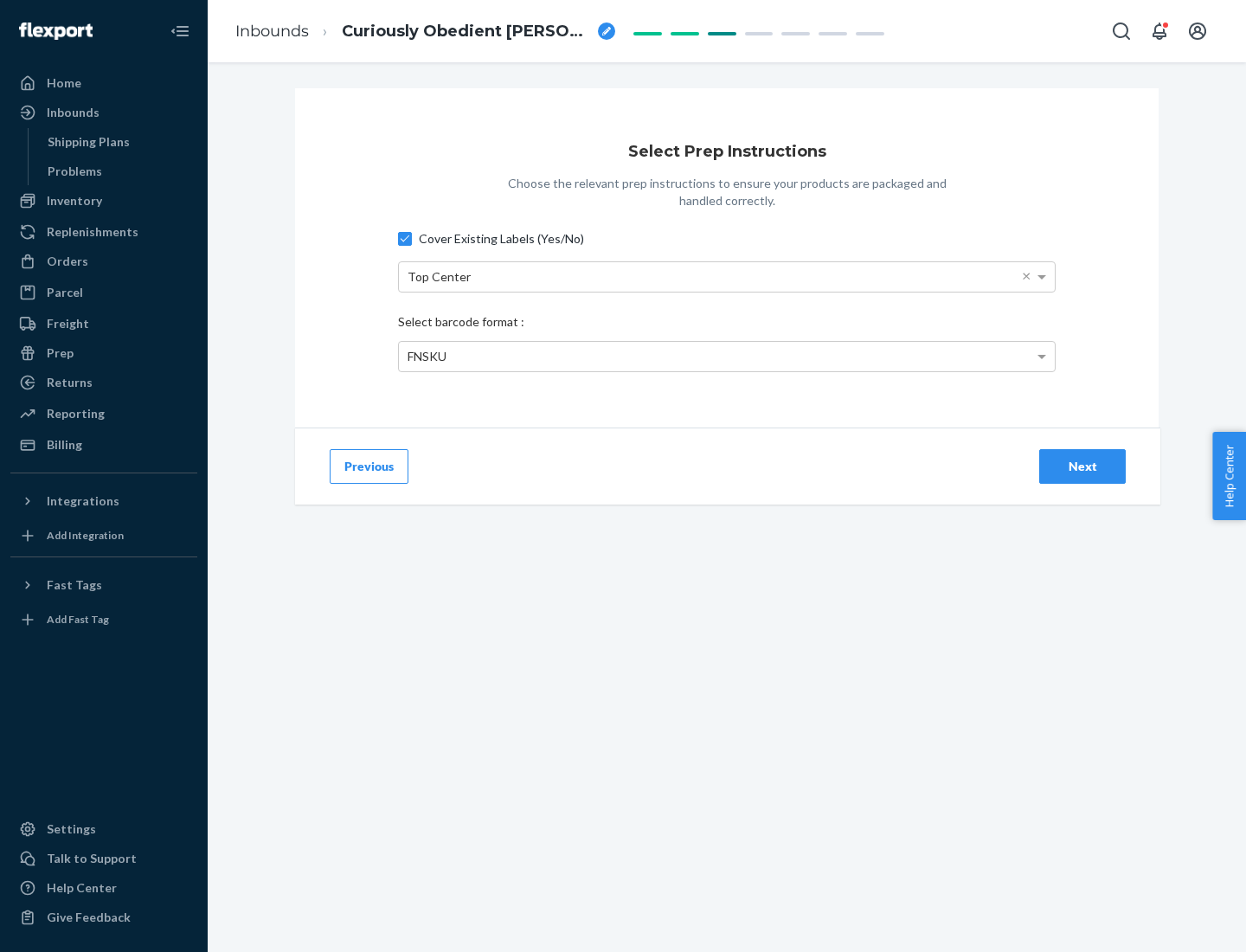
click at [1082, 466] on div "Next" at bounding box center [1082, 467] width 57 height 18
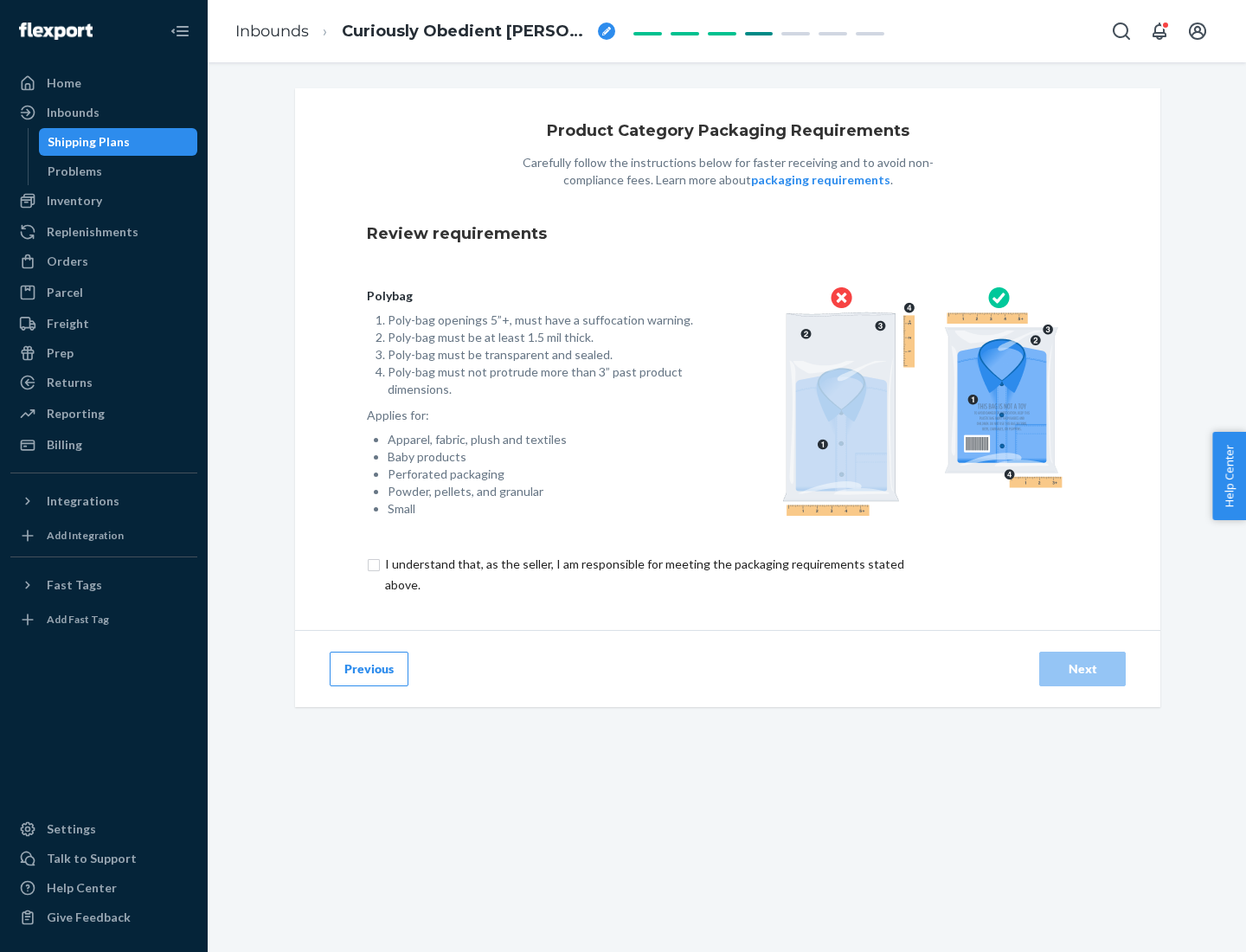
click at [643, 574] on input "checkbox" at bounding box center [654, 574] width 575 height 42
checkbox input "true"
click at [1082, 668] on div "Next" at bounding box center [1082, 669] width 57 height 18
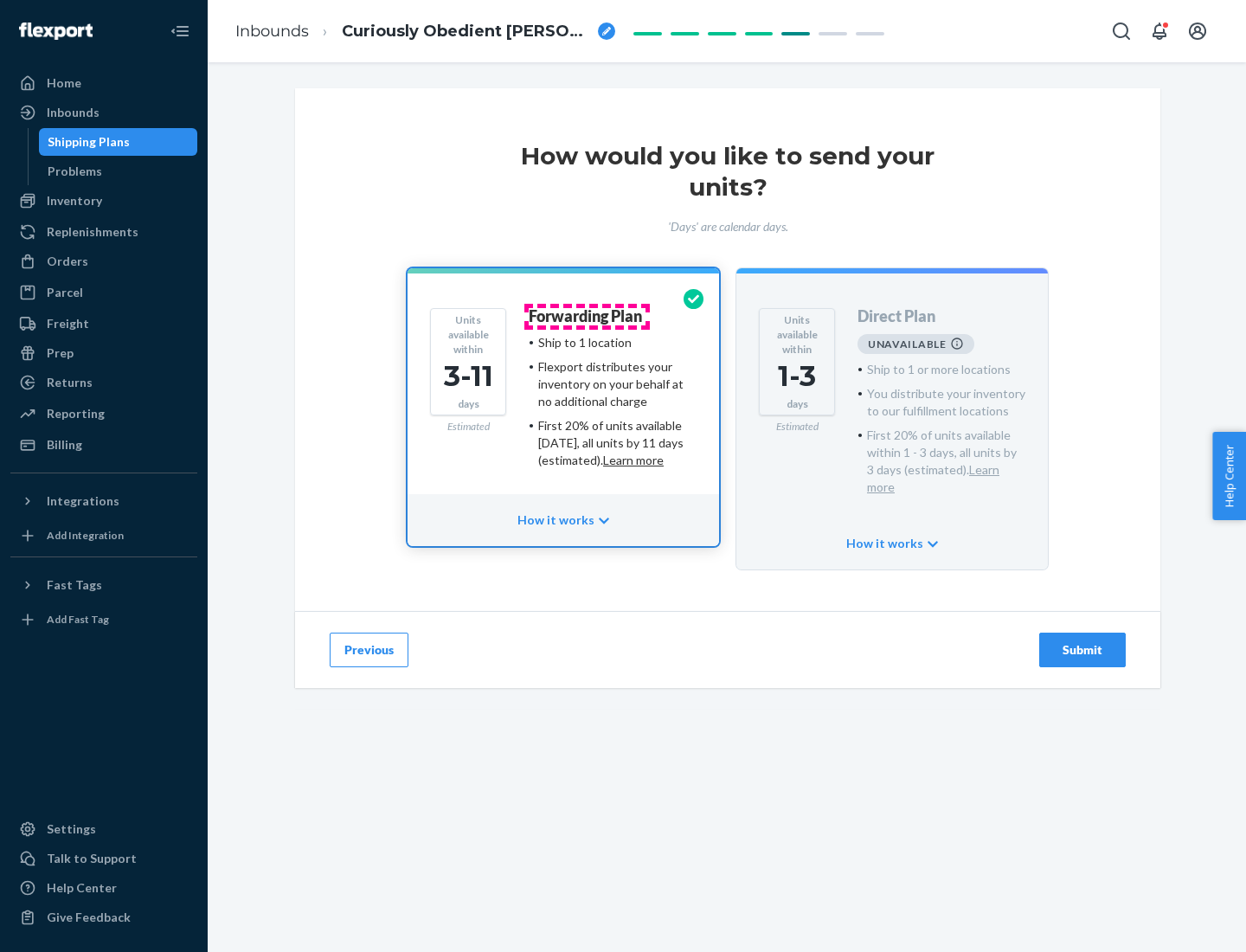
click at [586, 316] on h4 "Forwarding Plan" at bounding box center [585, 317] width 113 height 18
click at [1082, 641] on div "Submit" at bounding box center [1082, 650] width 57 height 18
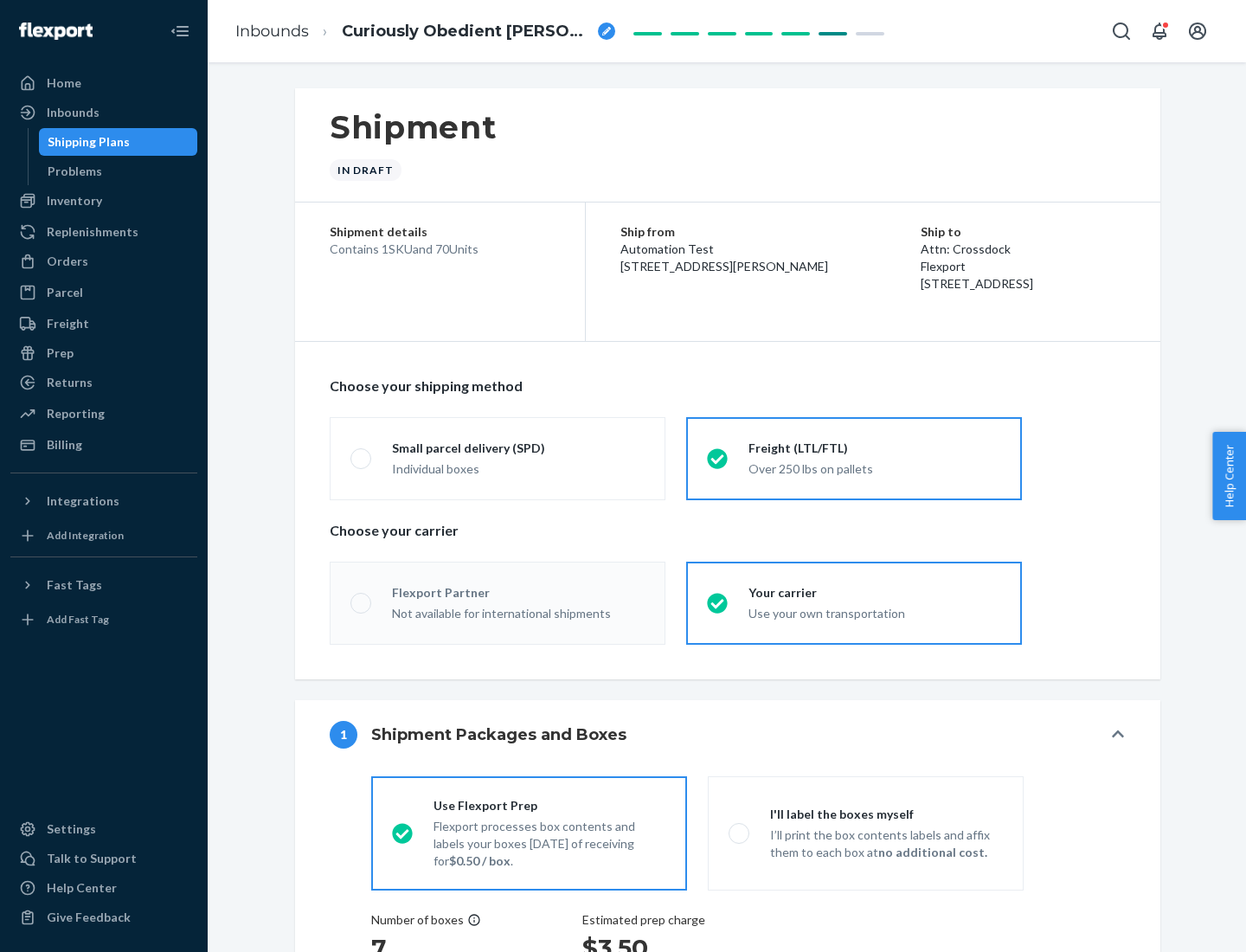
radio input "true"
radio input "false"
radio input "true"
radio input "false"
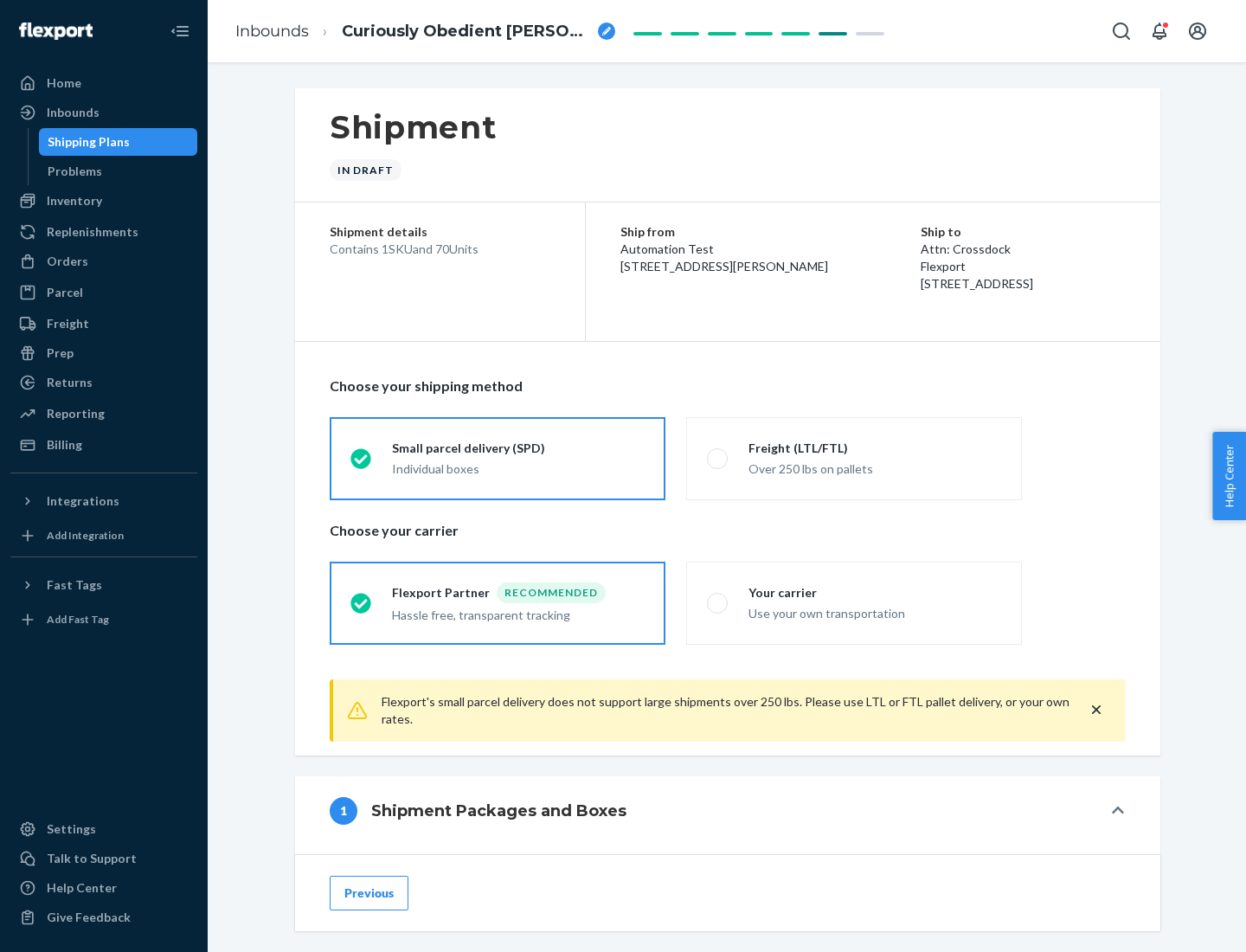
click at [853, 458] on div "Over 250 lbs on pallets" at bounding box center [874, 467] width 252 height 20
click at [718, 458] on input "Freight (LTL/FTL) Over 250 lbs on pallets" at bounding box center [712, 458] width 12 height 12
radio input "true"
radio input "false"
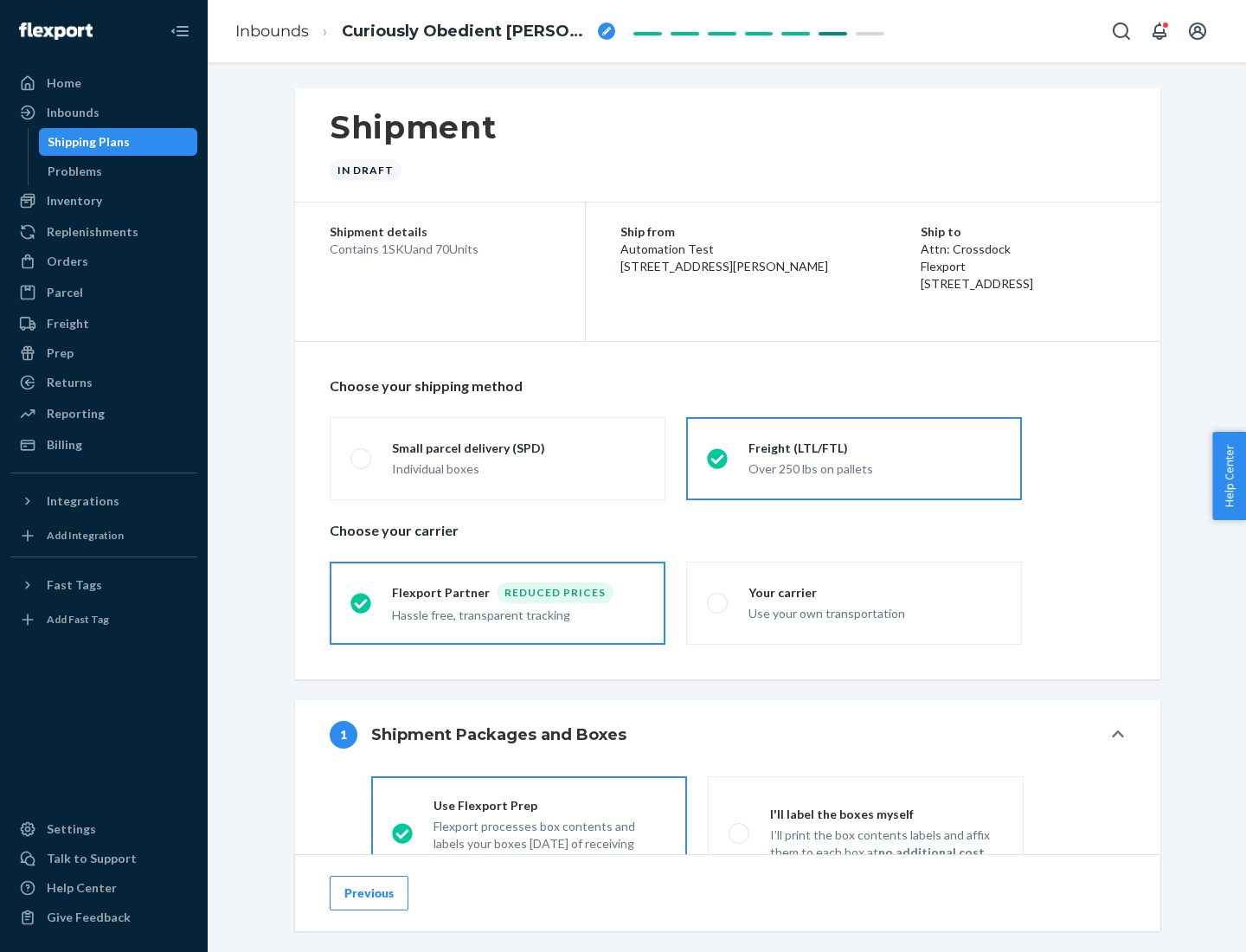
scroll to position [96, 0]
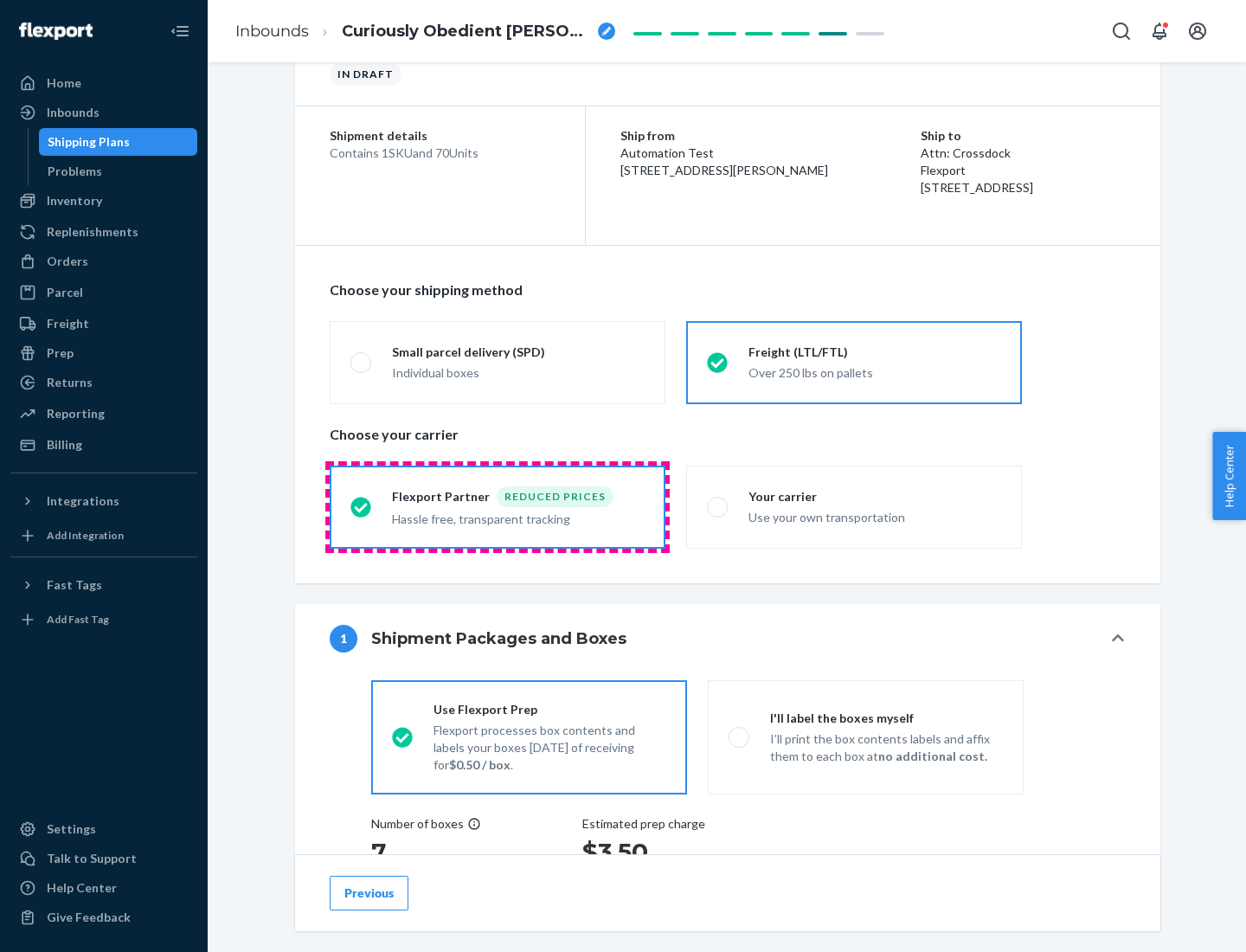
click at [498, 507] on div "Hassle free, transparent tracking" at bounding box center [517, 516] width 252 height 20
click at [361, 506] on input "Flexport Partner Reduced prices Hassle free, transparent tracking" at bounding box center [357, 507] width 12 height 12
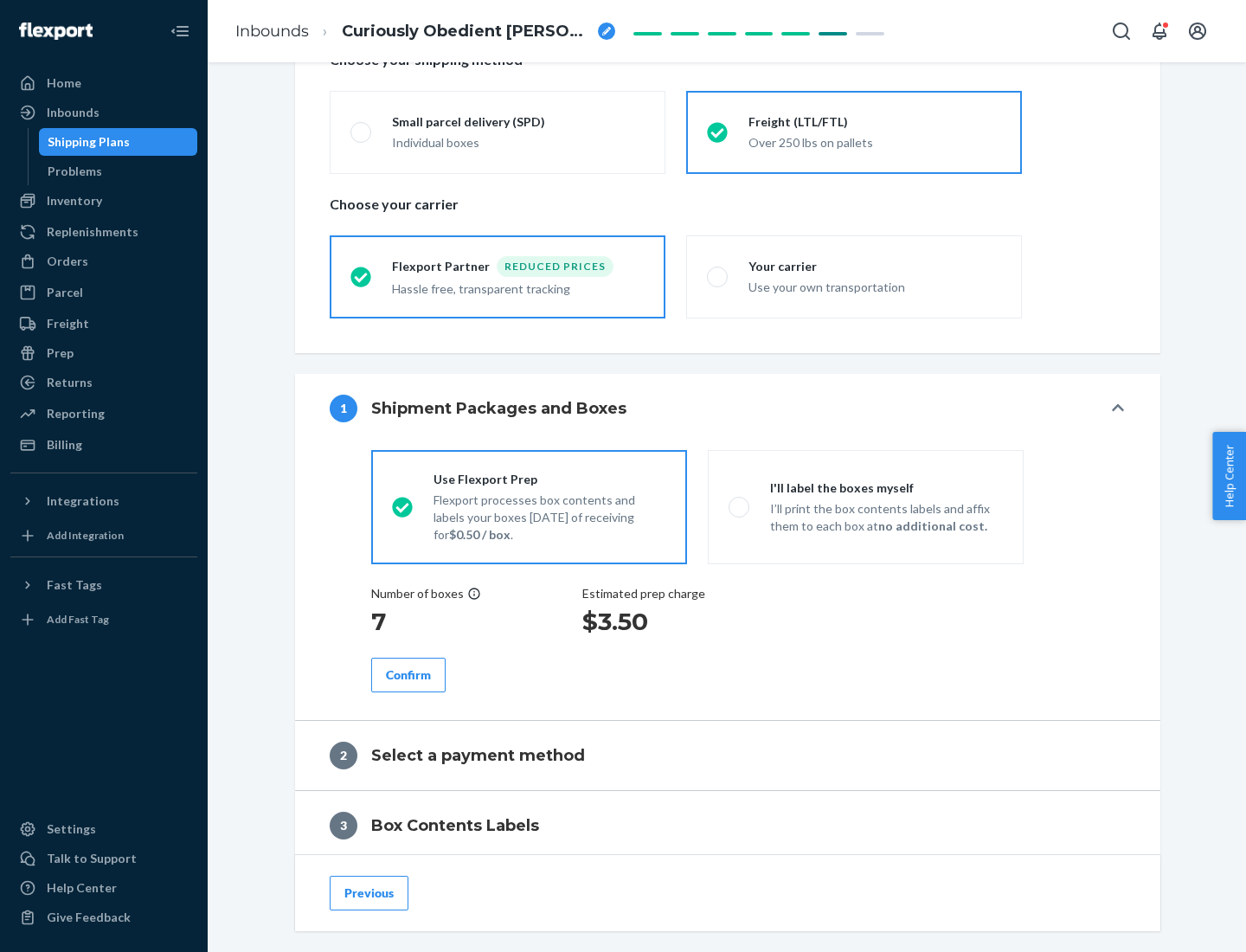
click at [865, 506] on p "I’ll print the box contents labels and affix them to each box at no additional …" at bounding box center [886, 517] width 233 height 35
click at [739, 506] on input "I'll label the boxes myself I’ll print the box contents labels and affix them t…" at bounding box center [735, 507] width 12 height 12
radio input "true"
radio input "false"
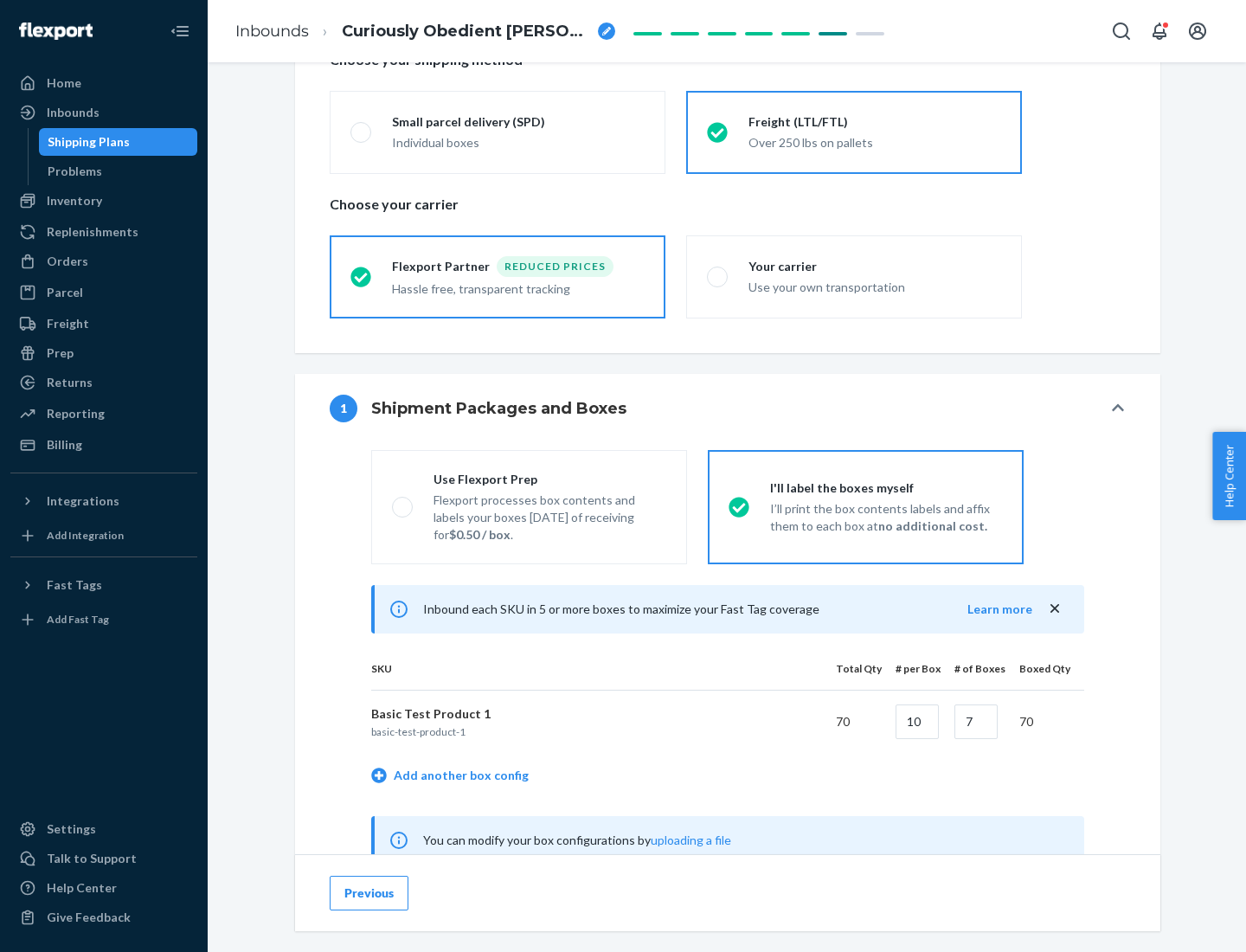
scroll to position [541, 0]
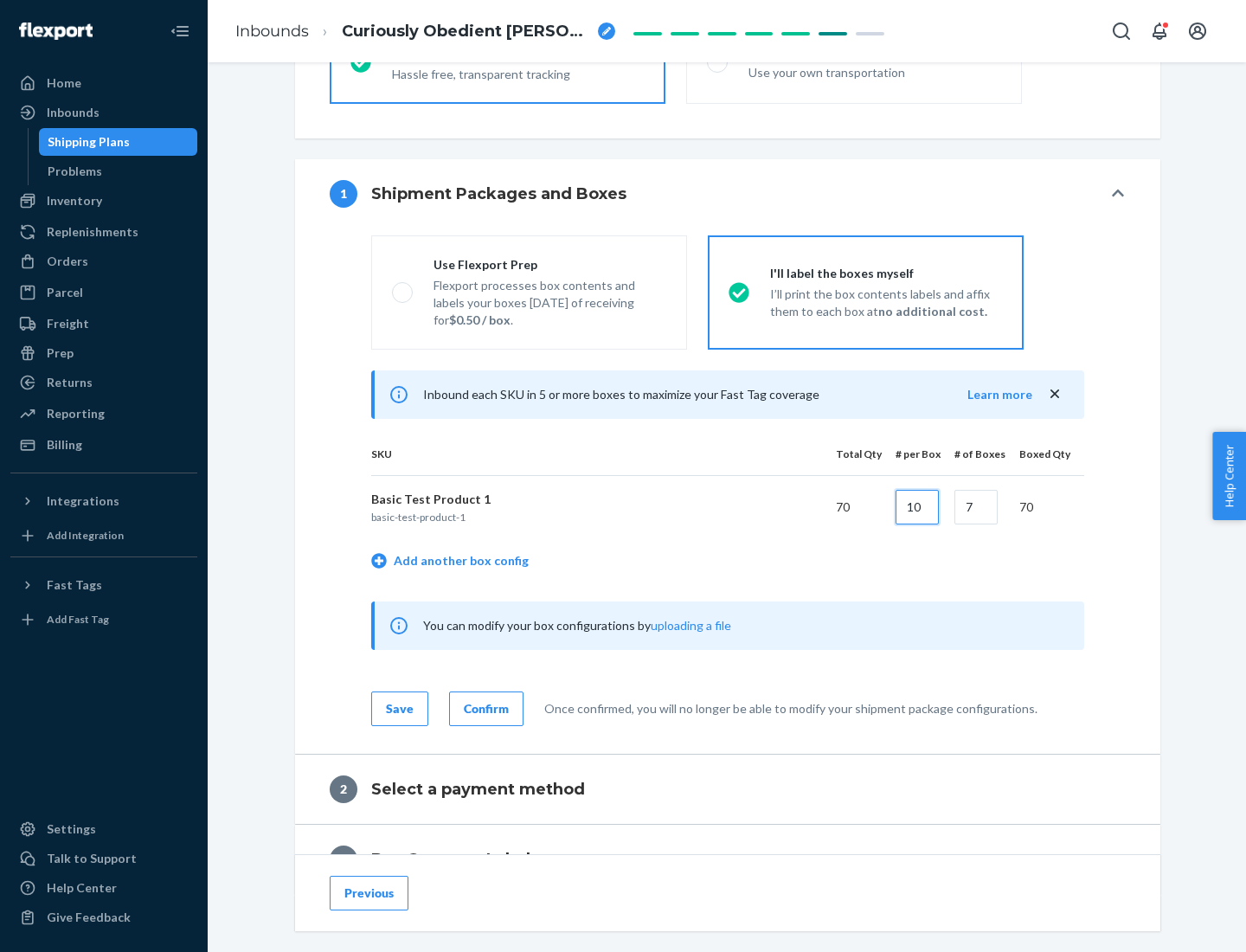
type input "10"
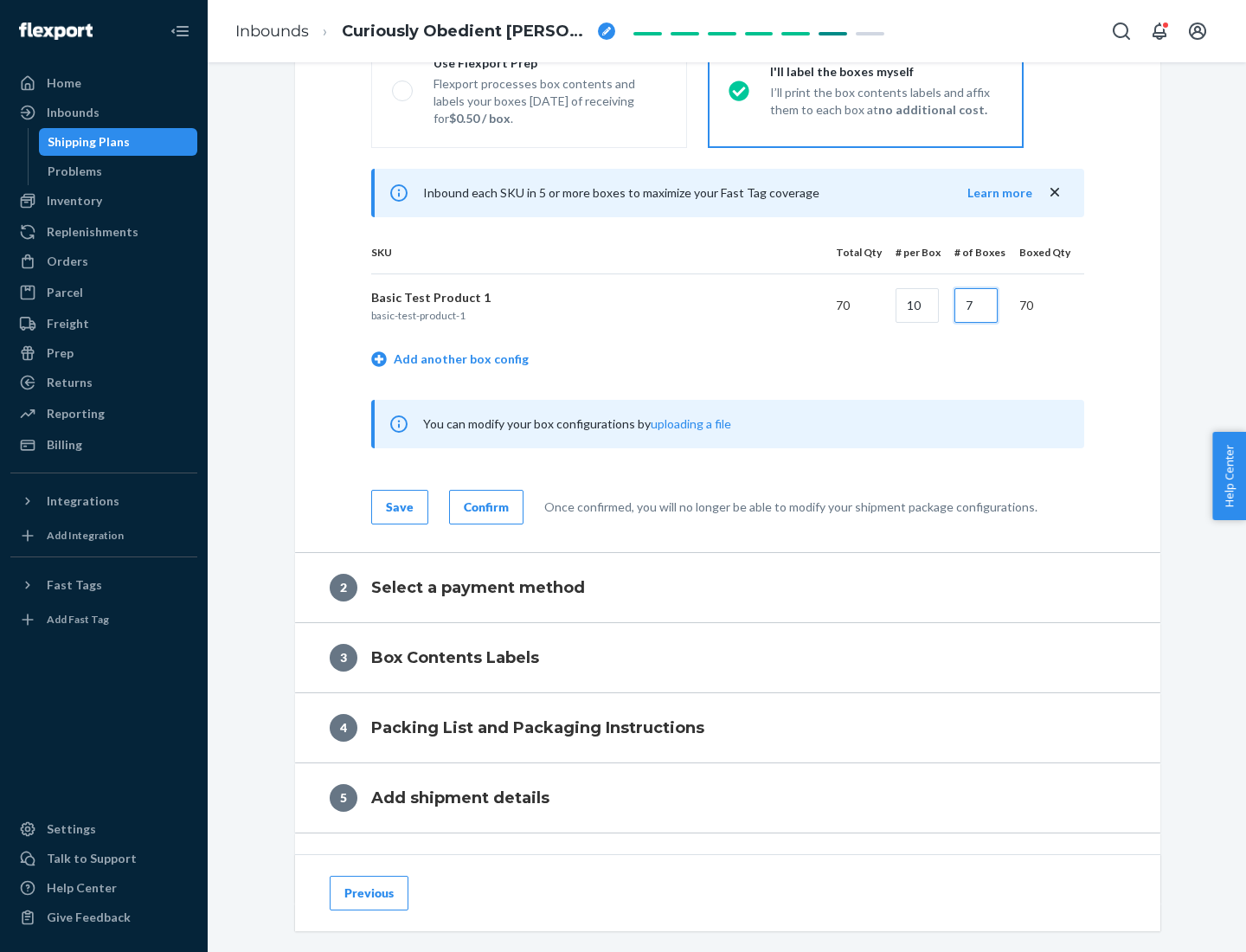
type input "7"
click at [483, 506] on div "Confirm" at bounding box center [486, 507] width 45 height 18
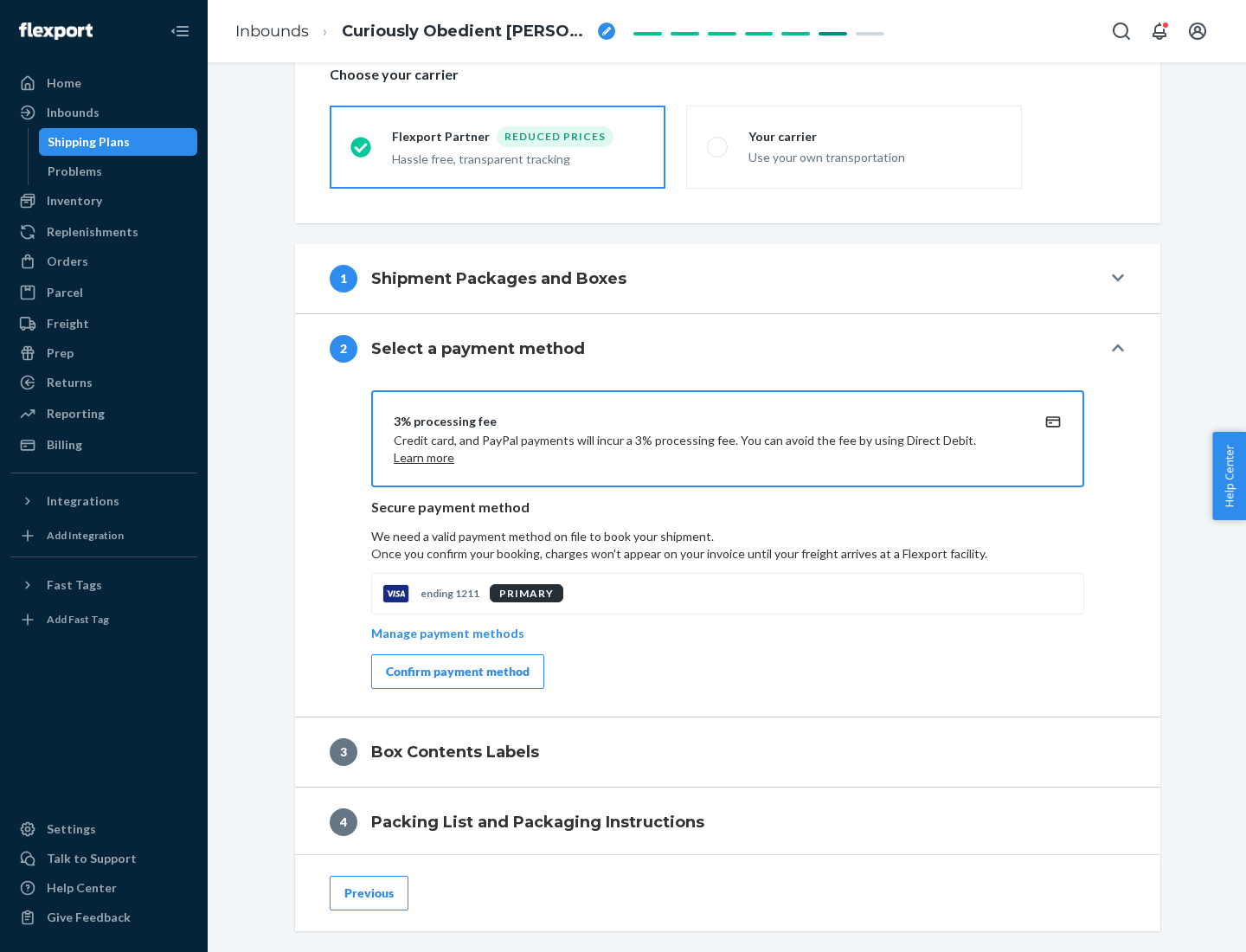
scroll to position [621, 0]
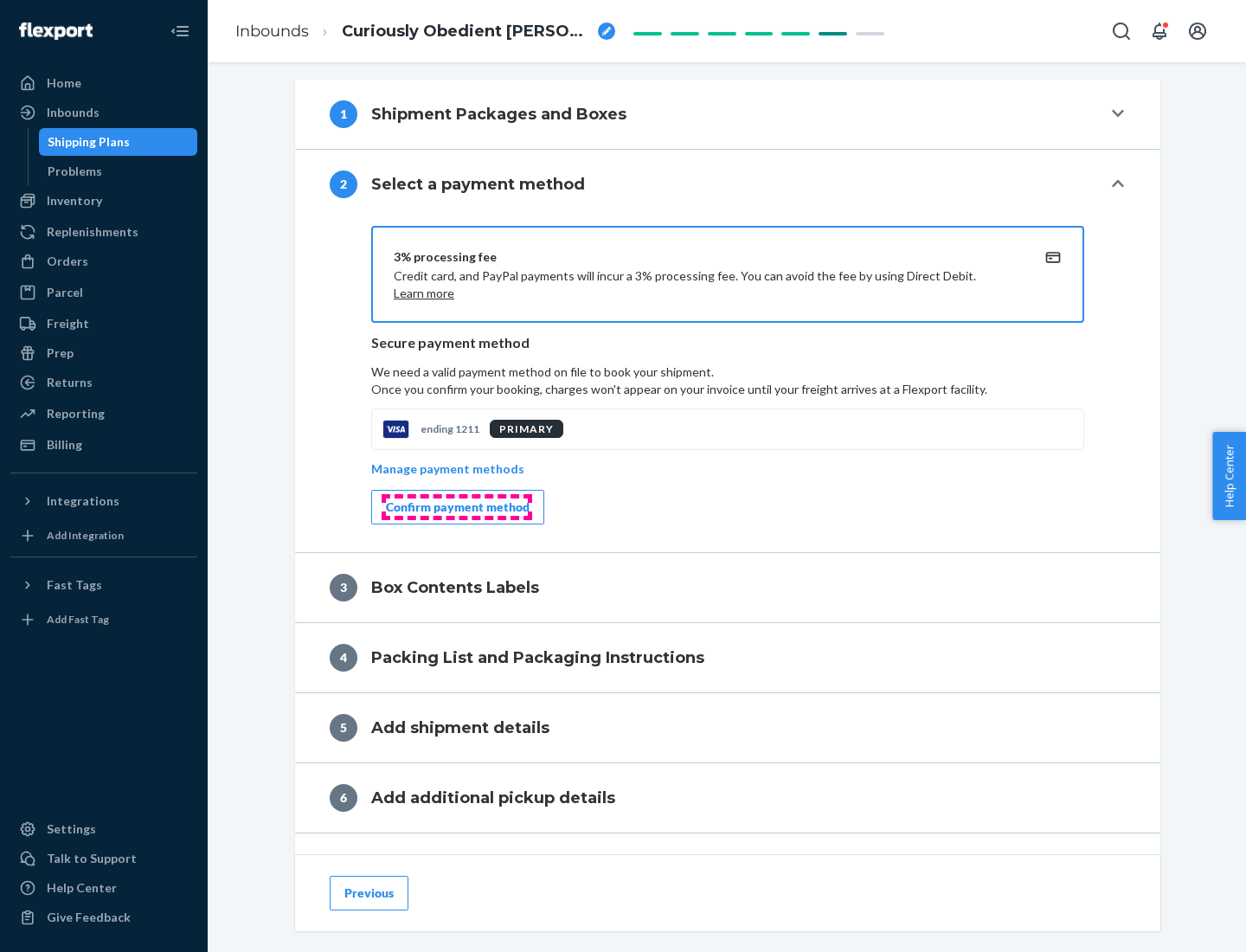
click at [456, 507] on div "Confirm payment method" at bounding box center [457, 507] width 143 height 18
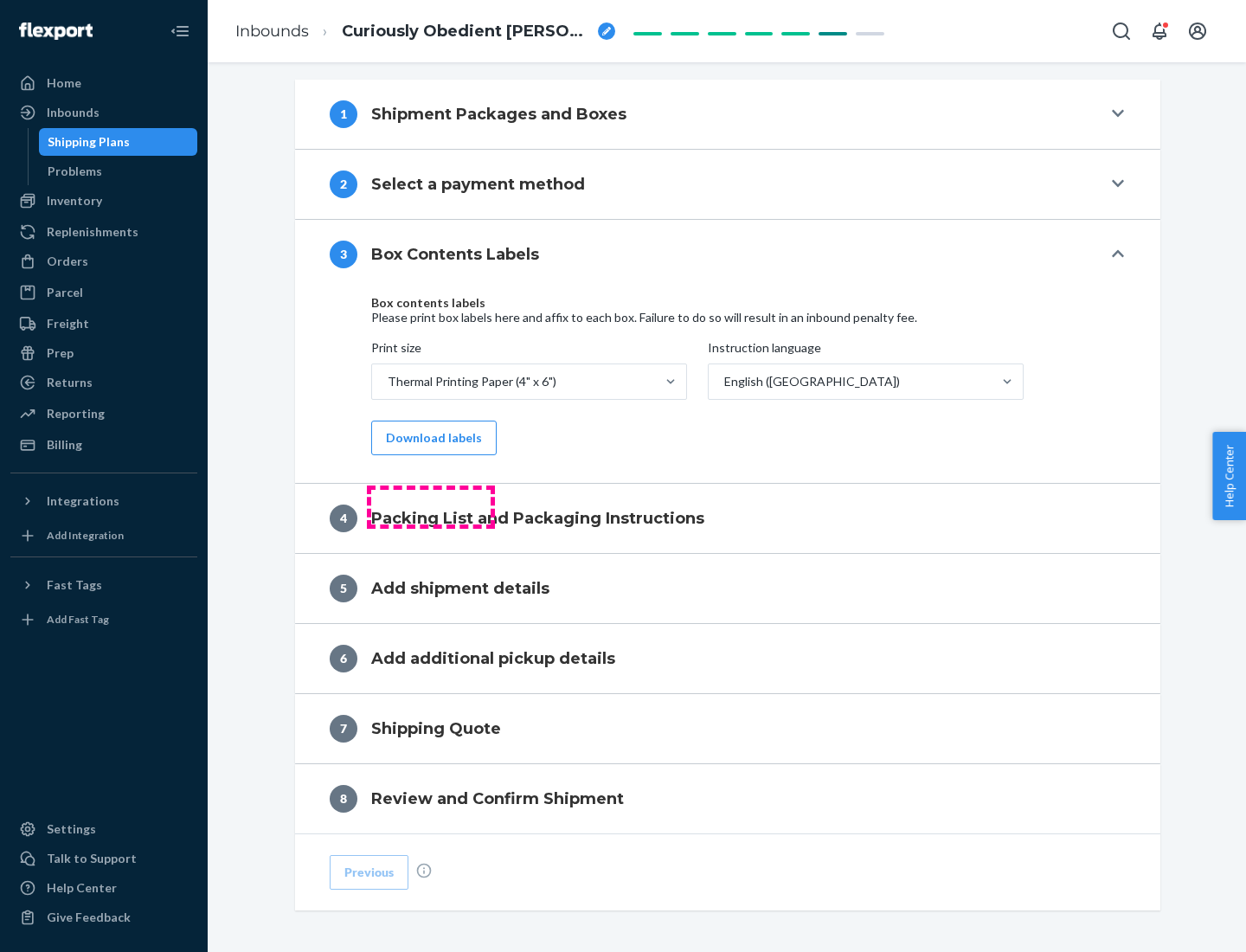
scroll to position [552, 0]
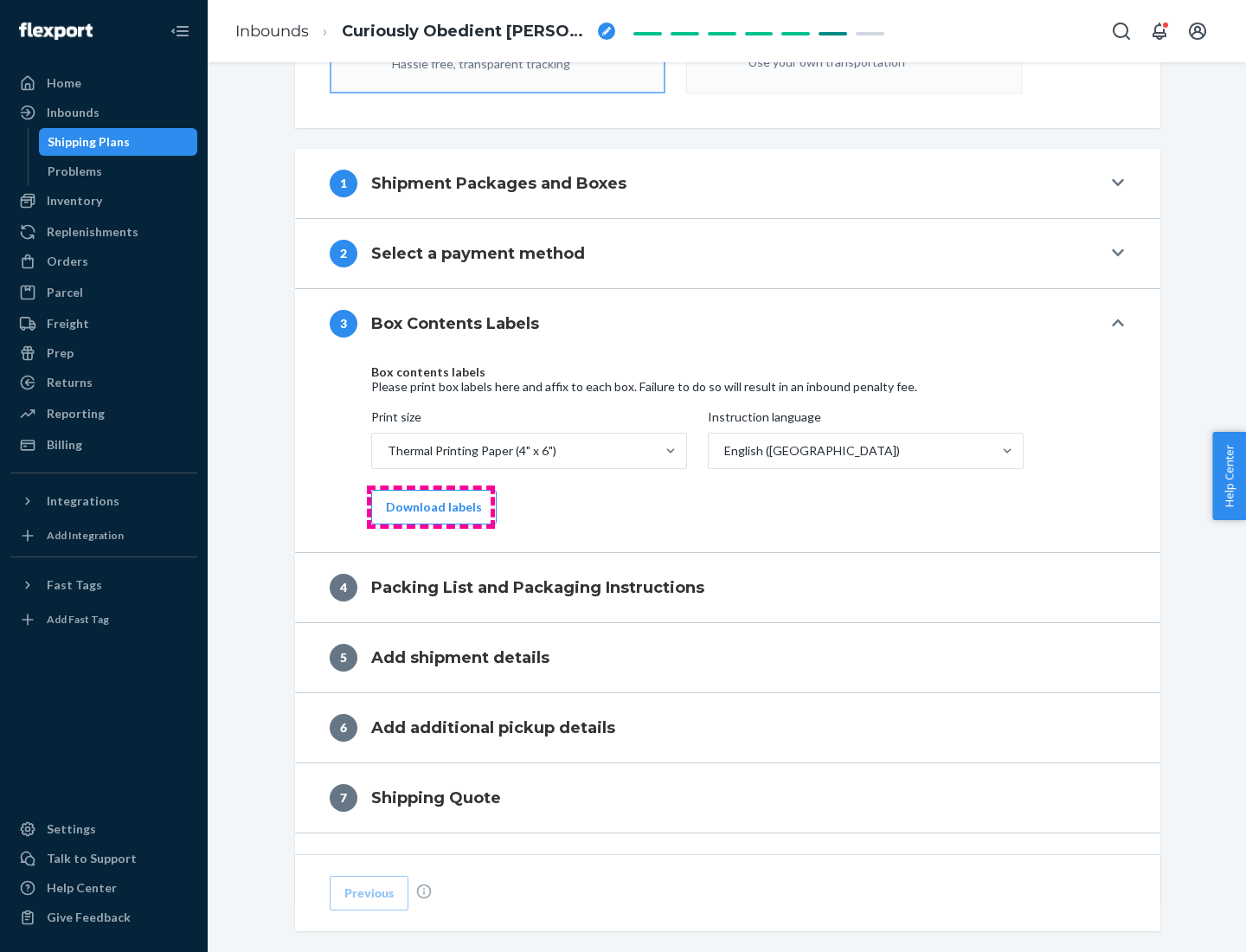
click at [430, 507] on button "Download labels" at bounding box center [434, 508] width 126 height 35
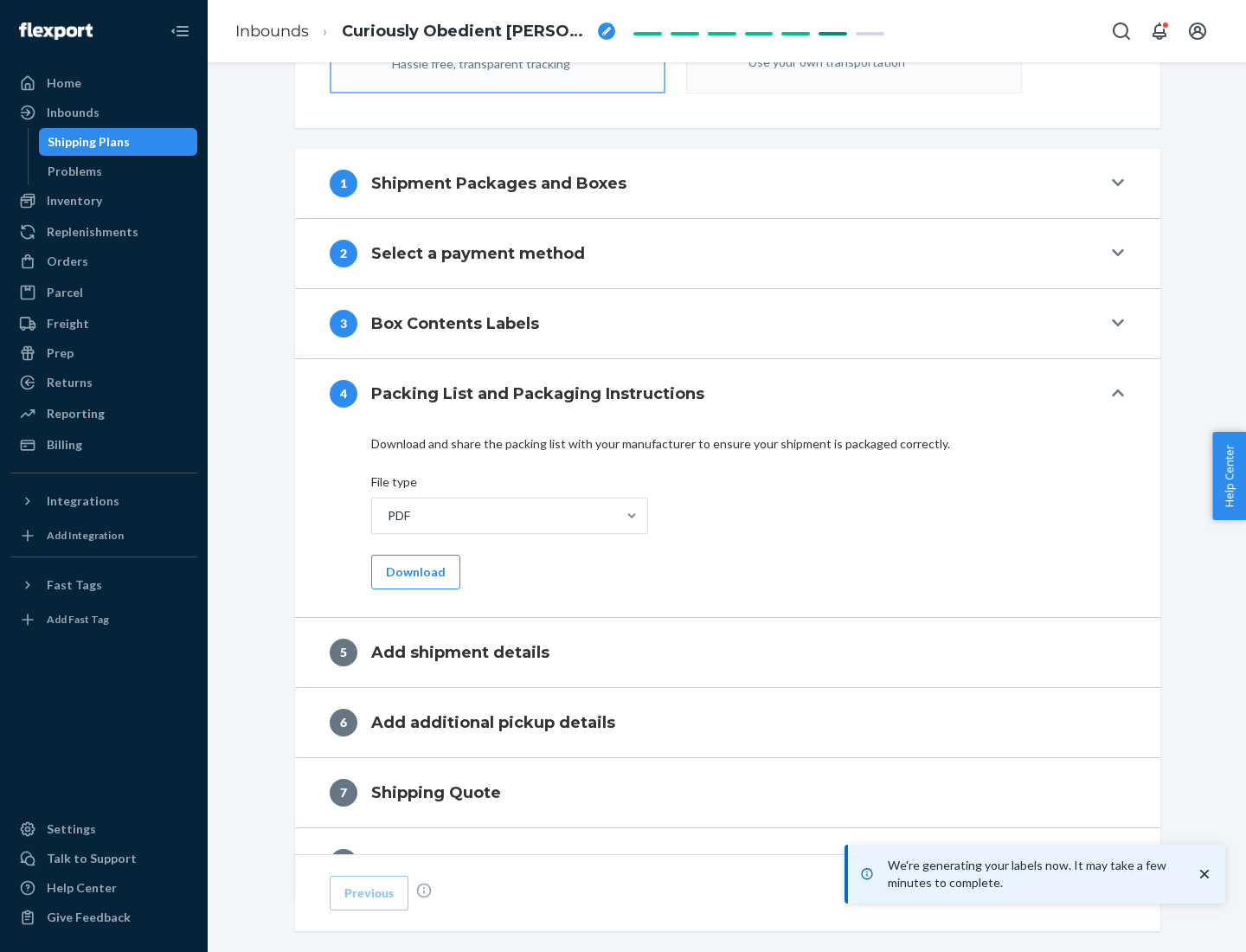
scroll to position [616, 0]
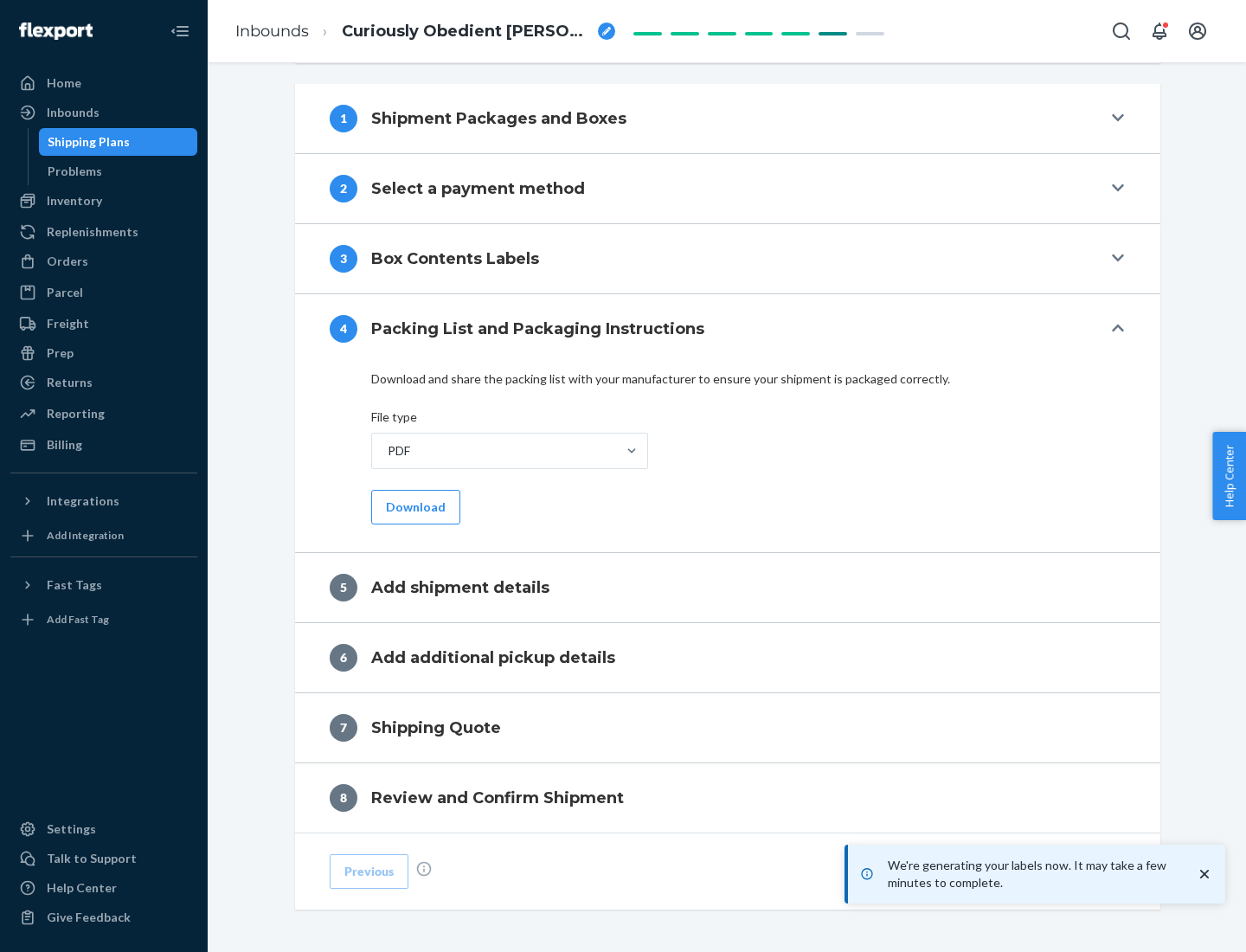
click at [413, 506] on button "Download" at bounding box center [415, 508] width 89 height 35
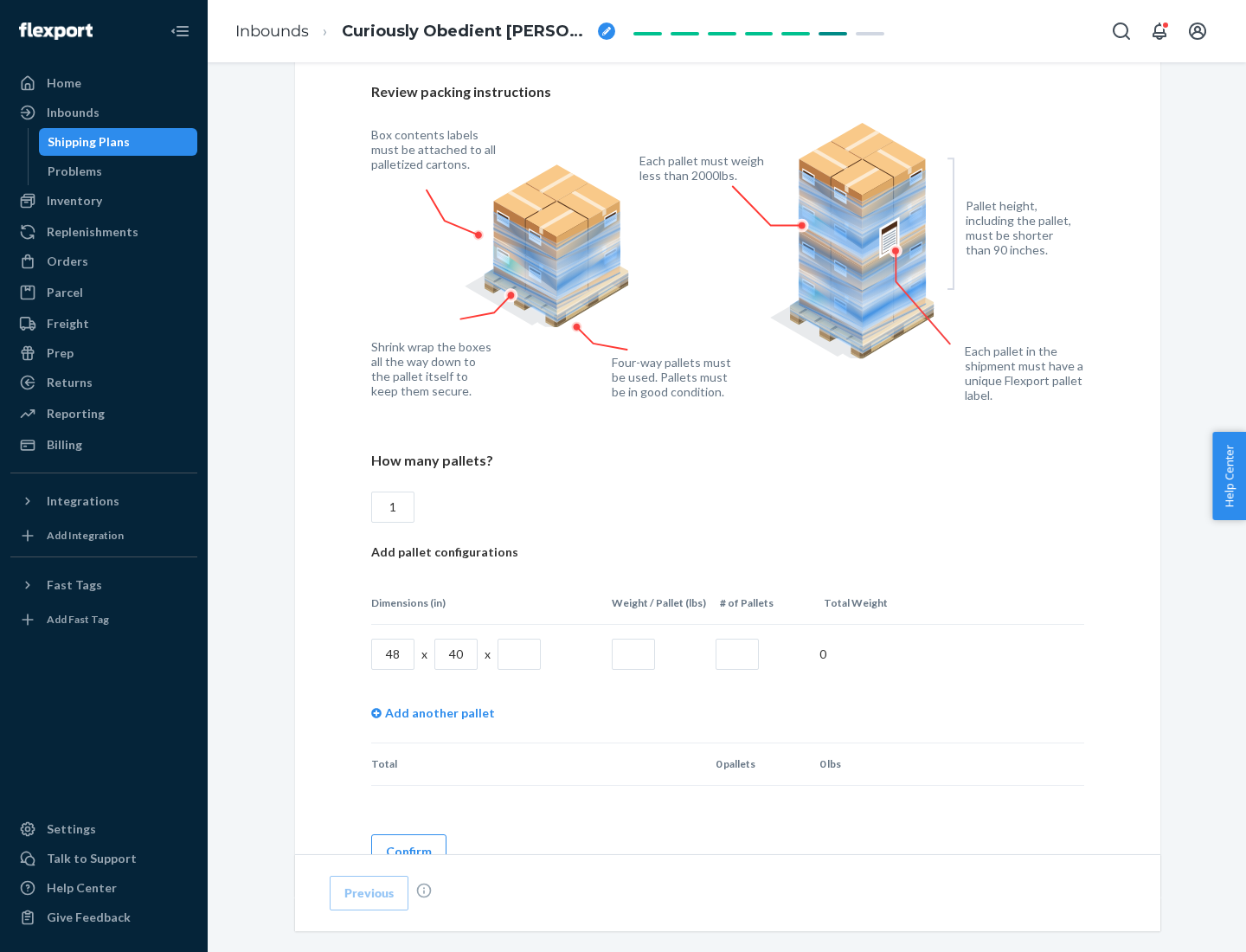
scroll to position [1257, 0]
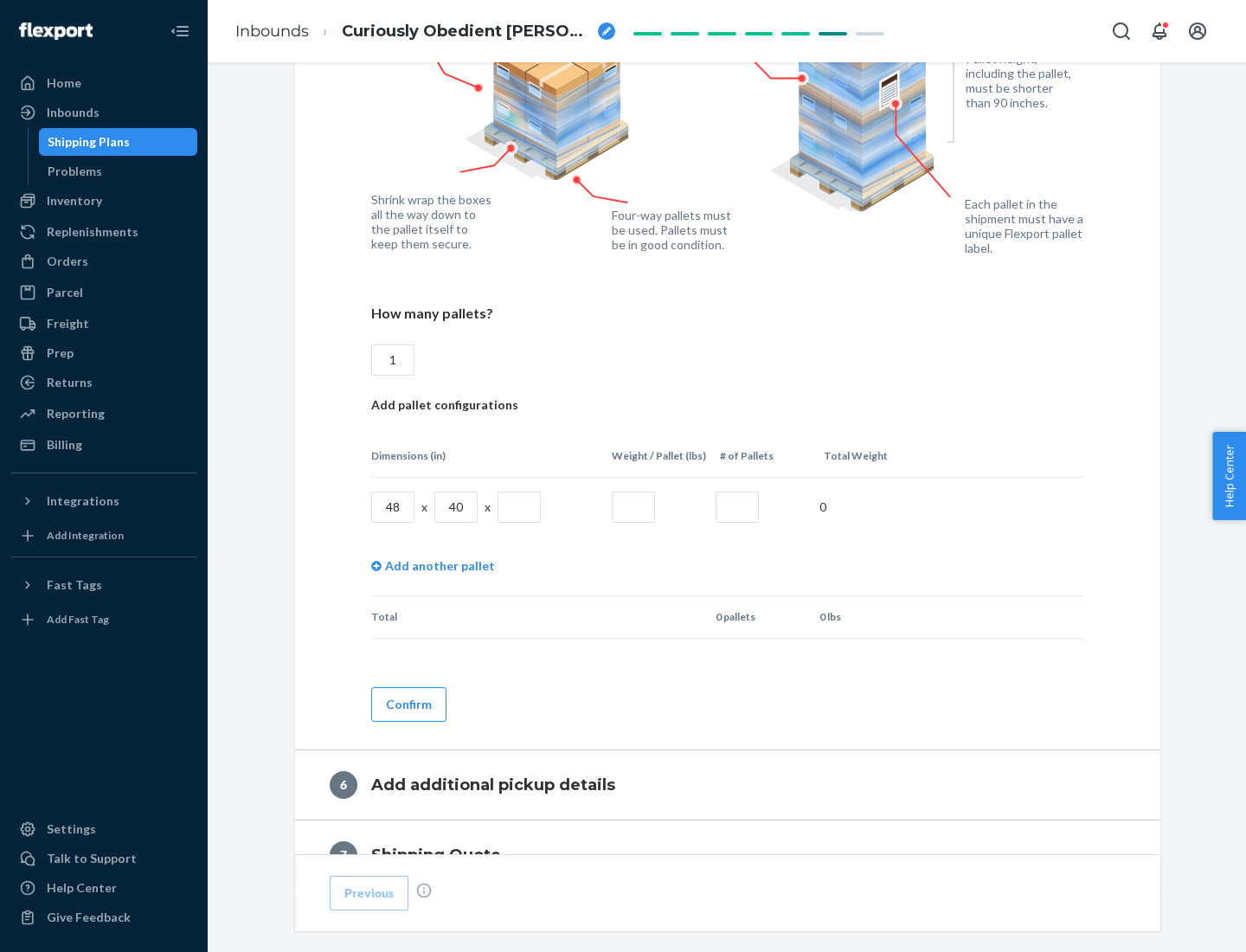
type input "1"
type input "40"
type input "200"
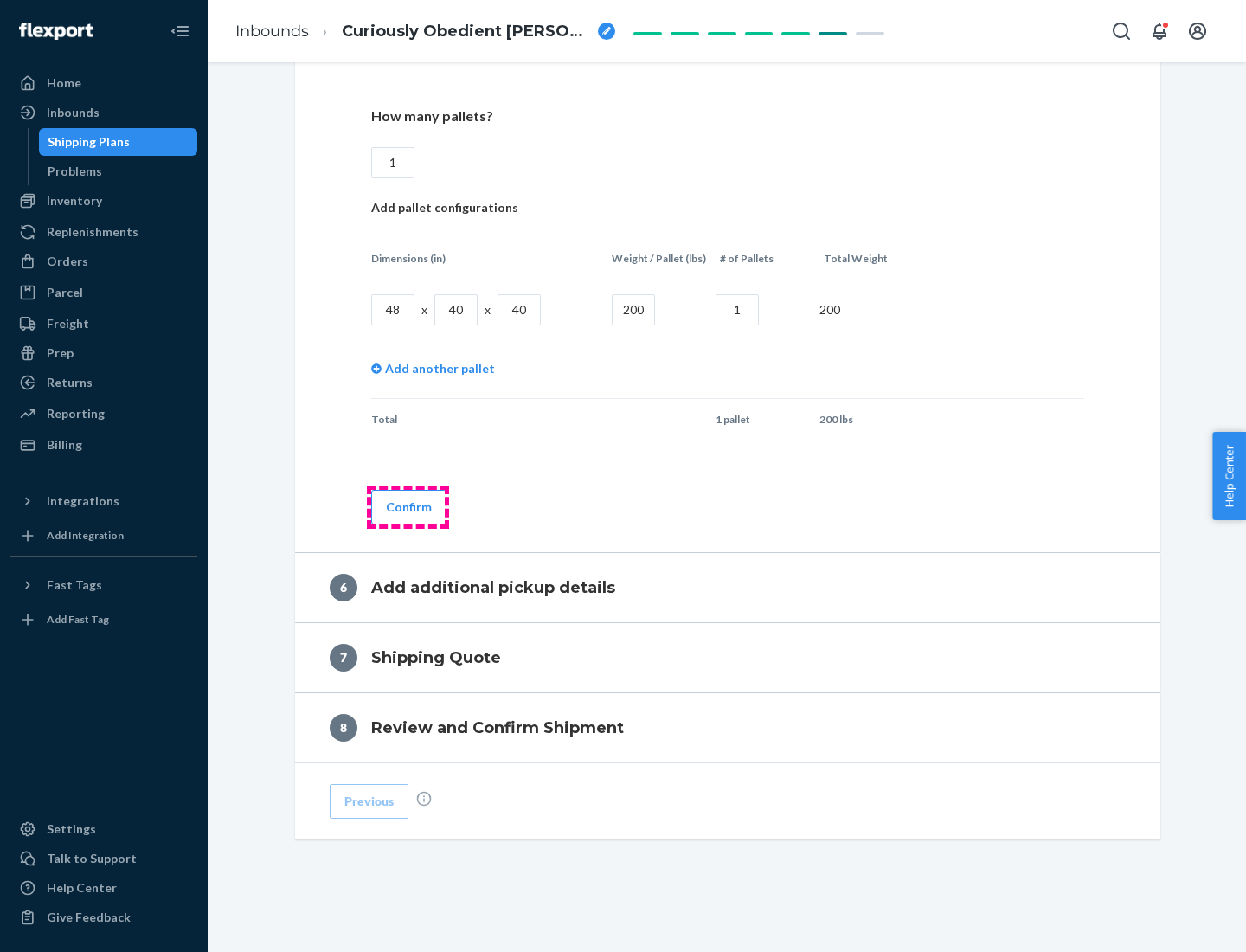
type input "1"
click at [407, 506] on button "Confirm" at bounding box center [408, 508] width 75 height 35
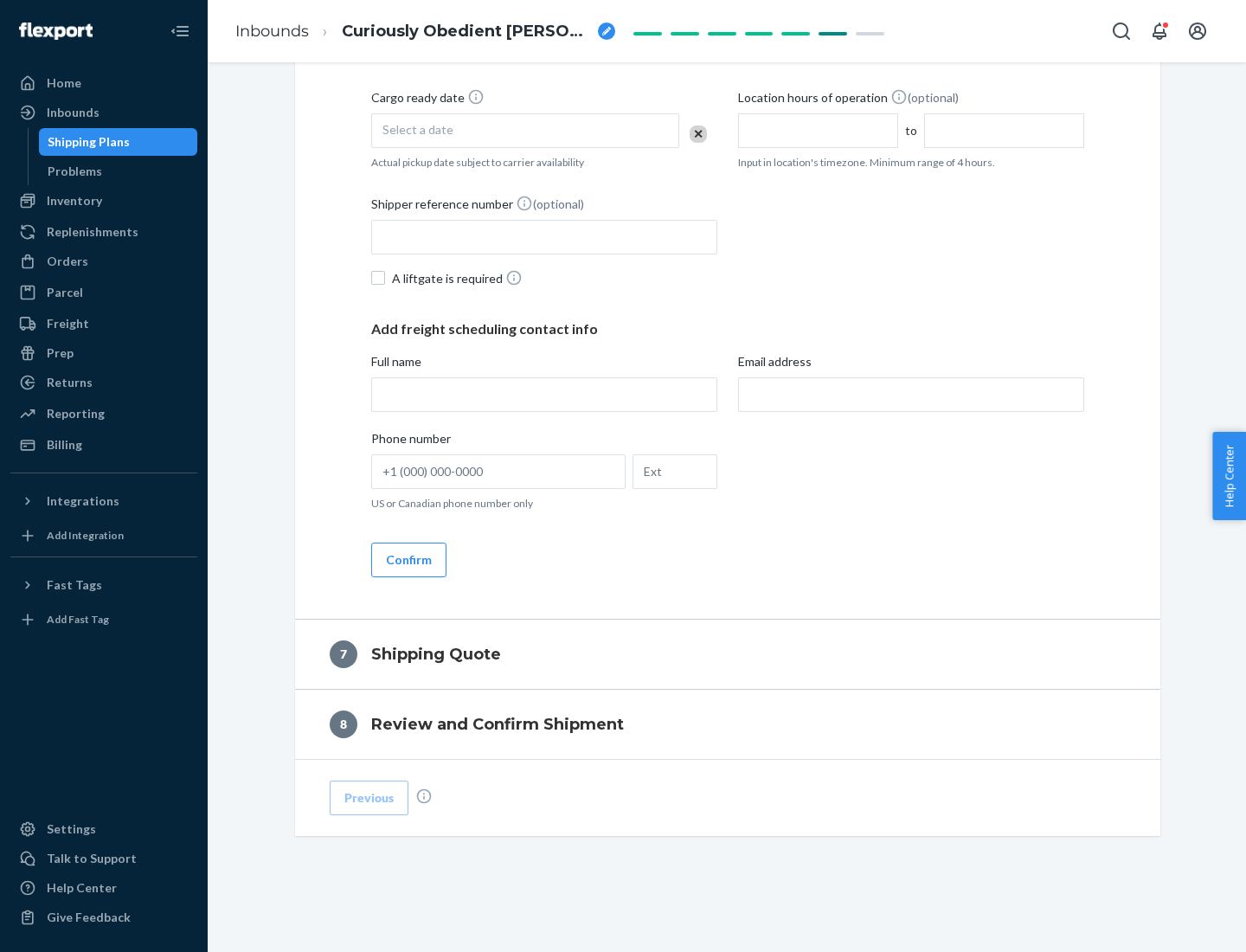
scroll to position [662, 0]
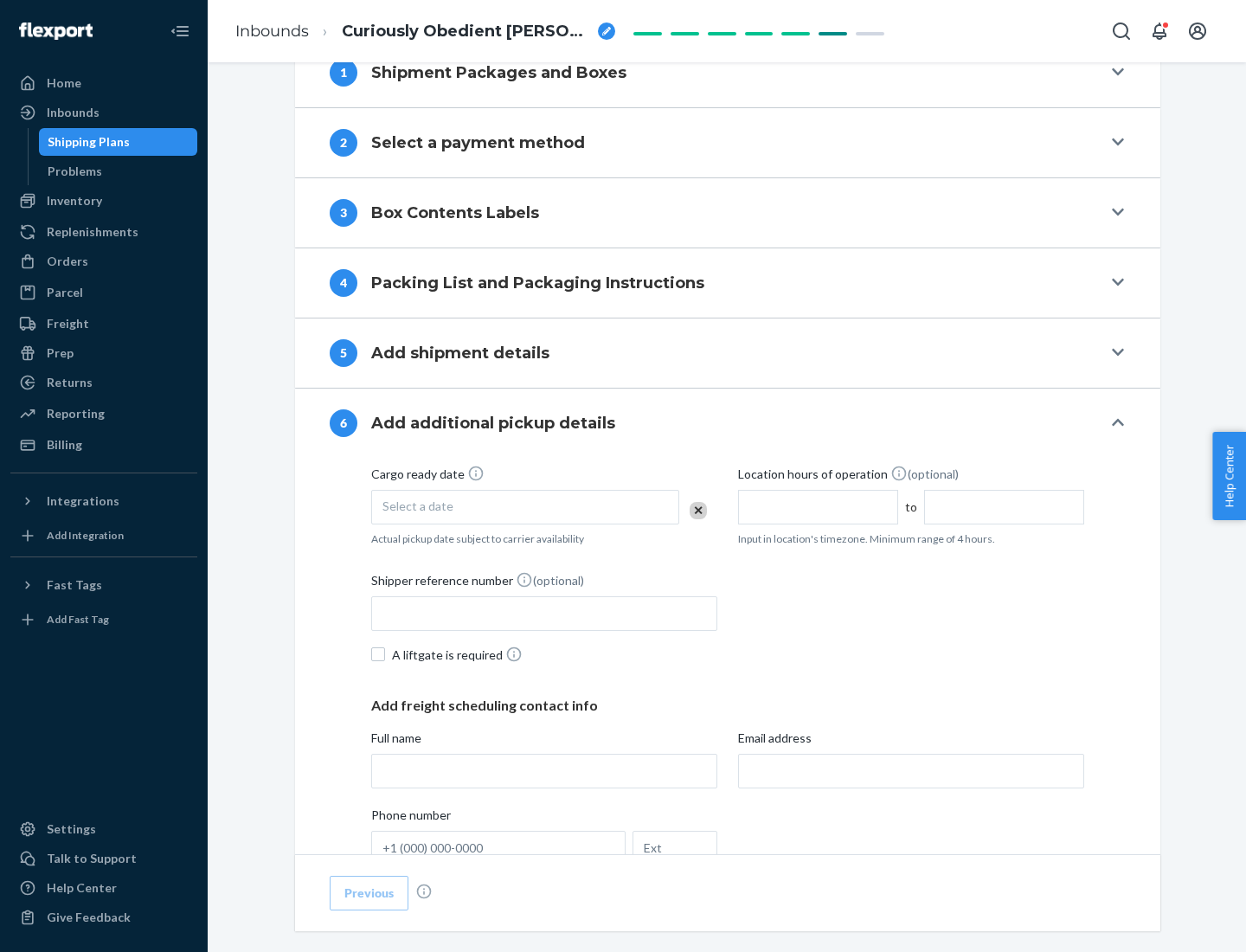
click at [525, 506] on div "Select a date" at bounding box center [525, 508] width 308 height 35
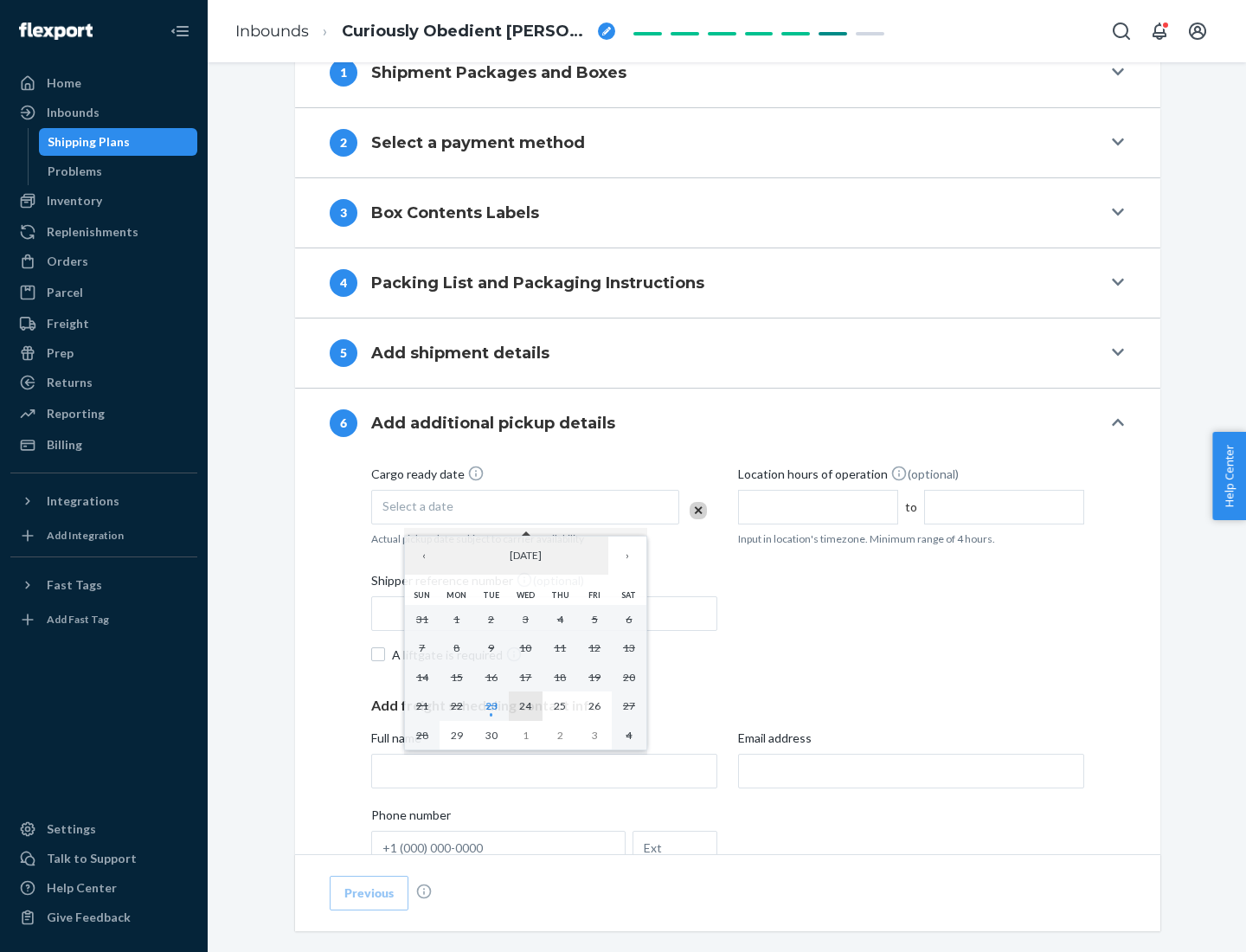
click at [525, 705] on abbr "24" at bounding box center [525, 704] width 12 height 13
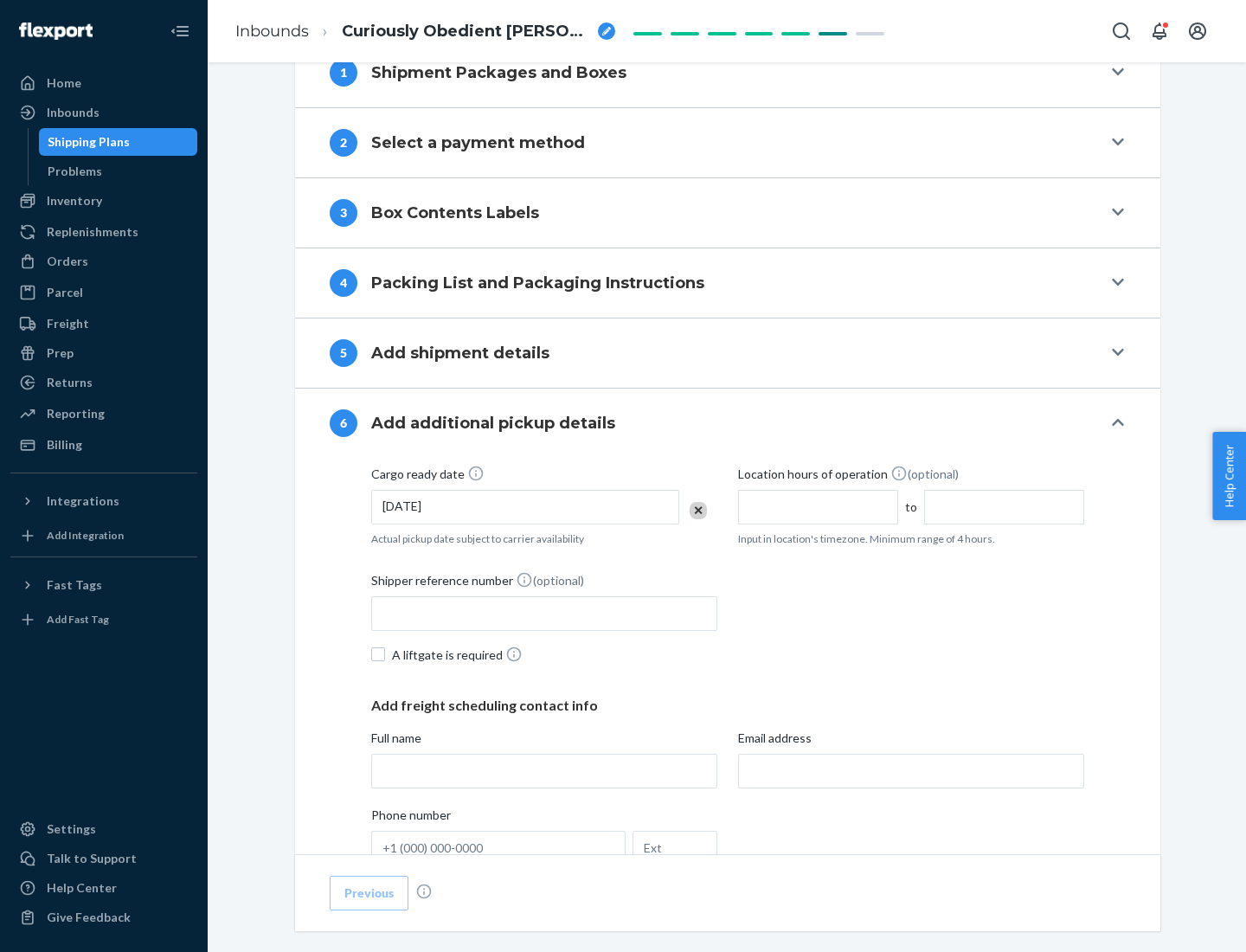
scroll to position [926, 0]
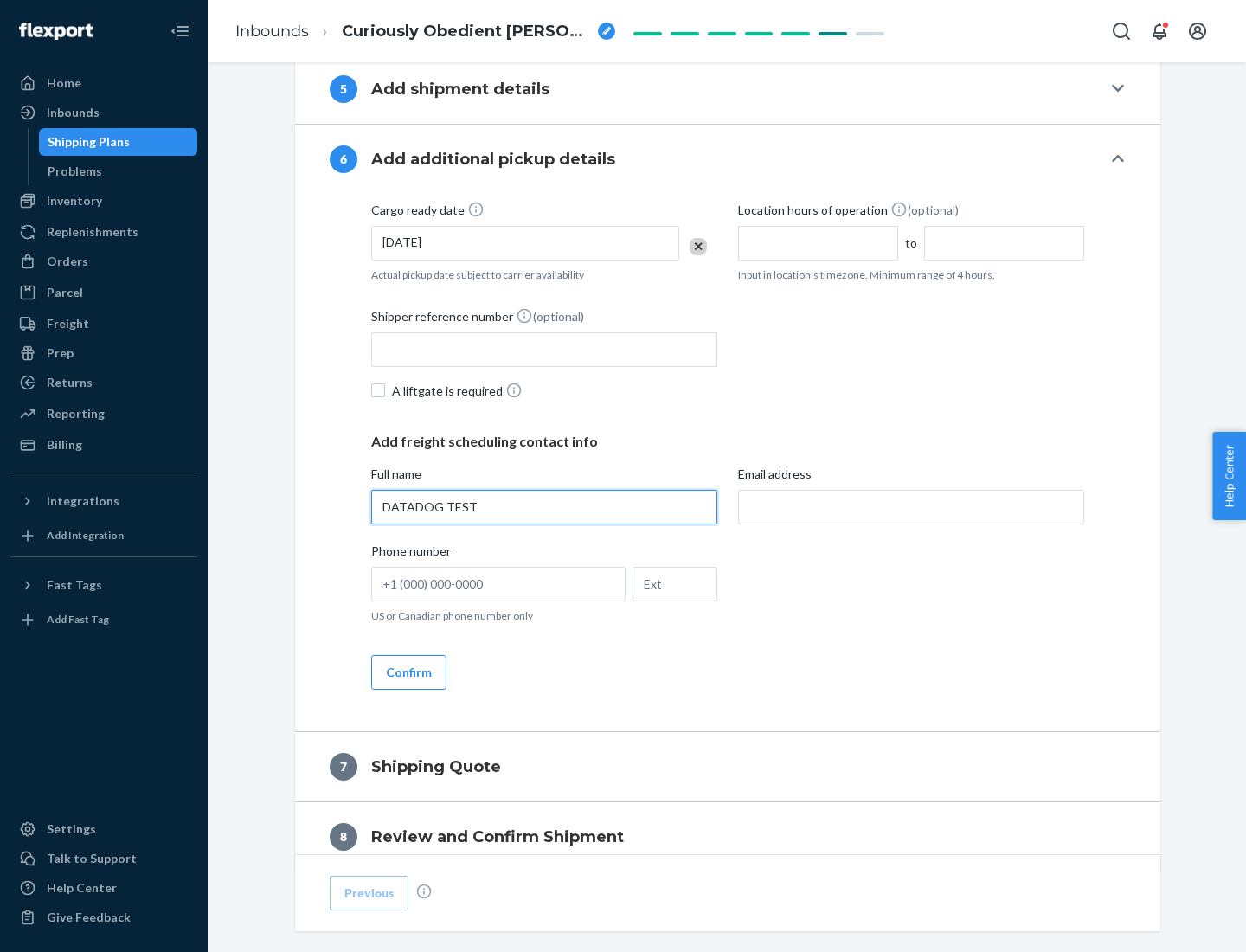
type input "DATADOG TEST"
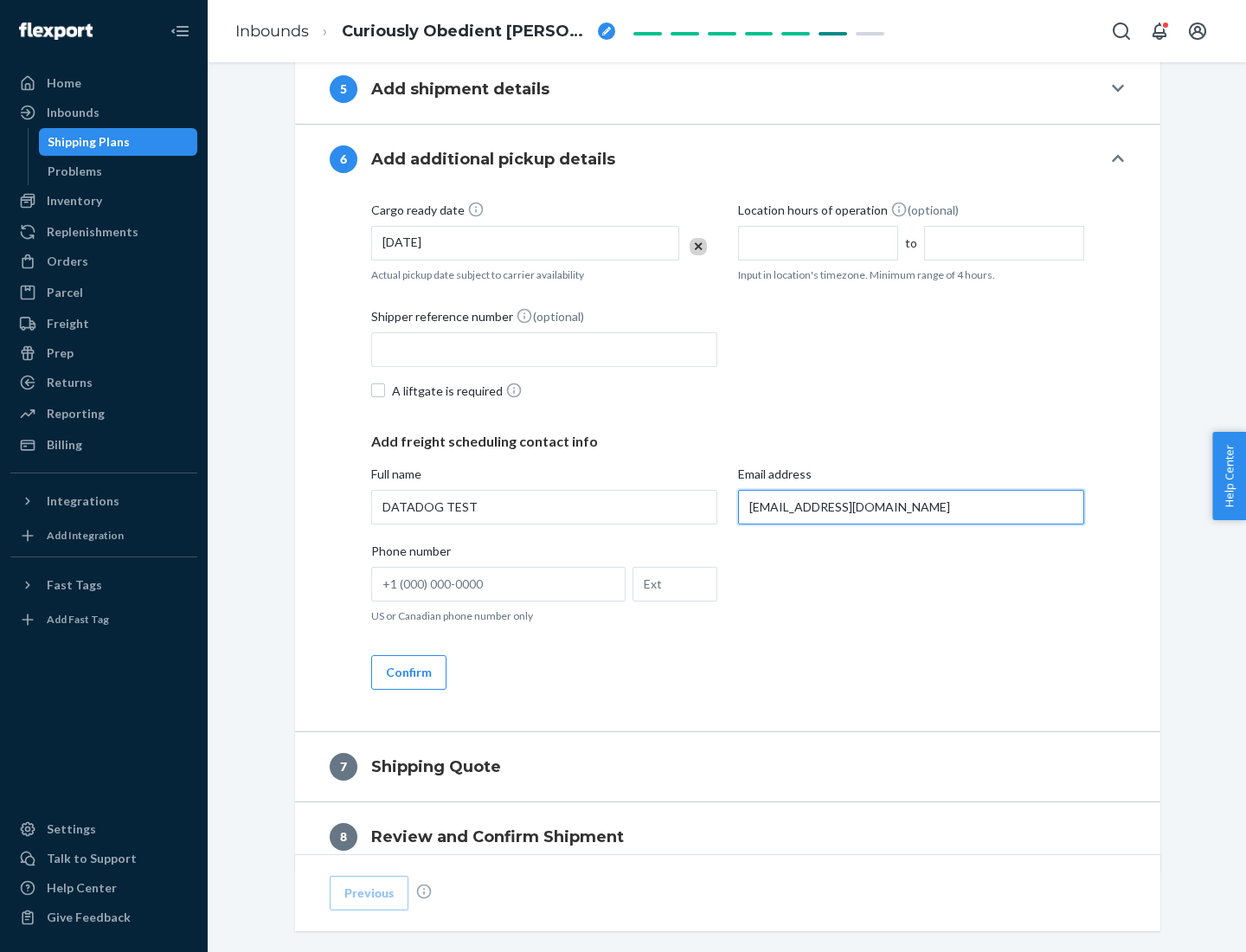
scroll to position [1003, 0]
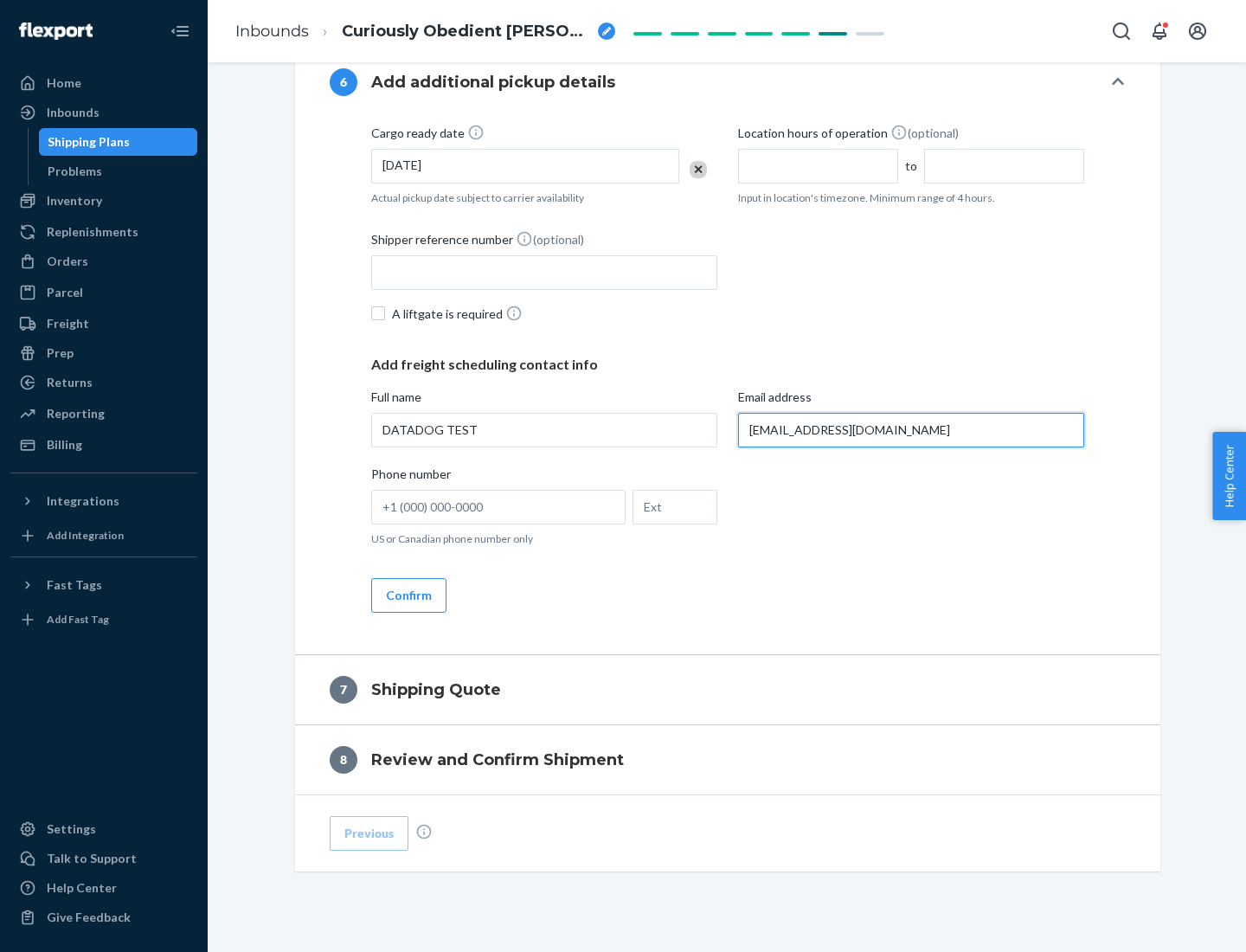
type input "[EMAIL_ADDRESS][DOMAIN_NAME]"
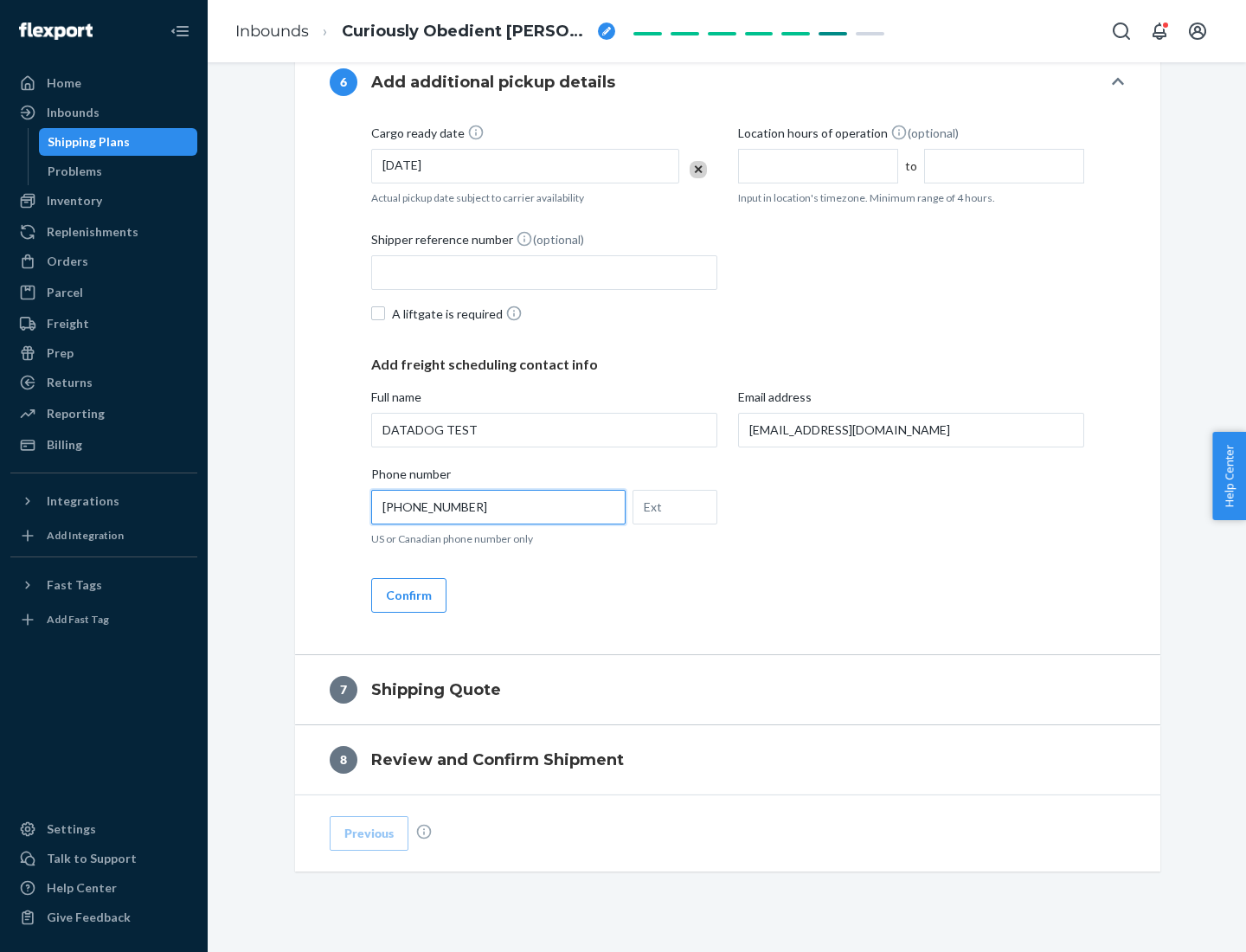
scroll to position [1039, 0]
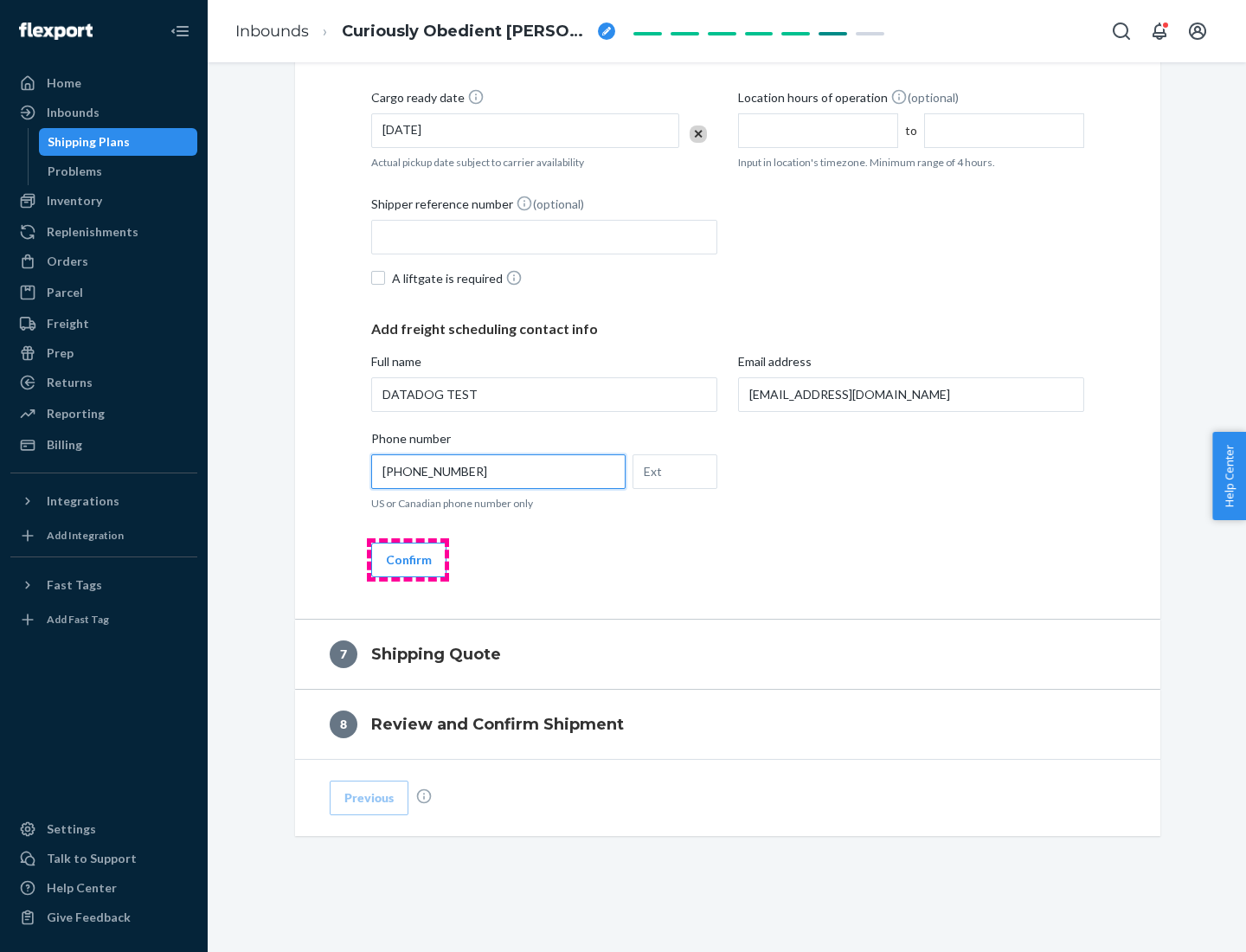
type input "[PHONE_NUMBER]"
click at [407, 559] on button "Confirm" at bounding box center [408, 560] width 75 height 35
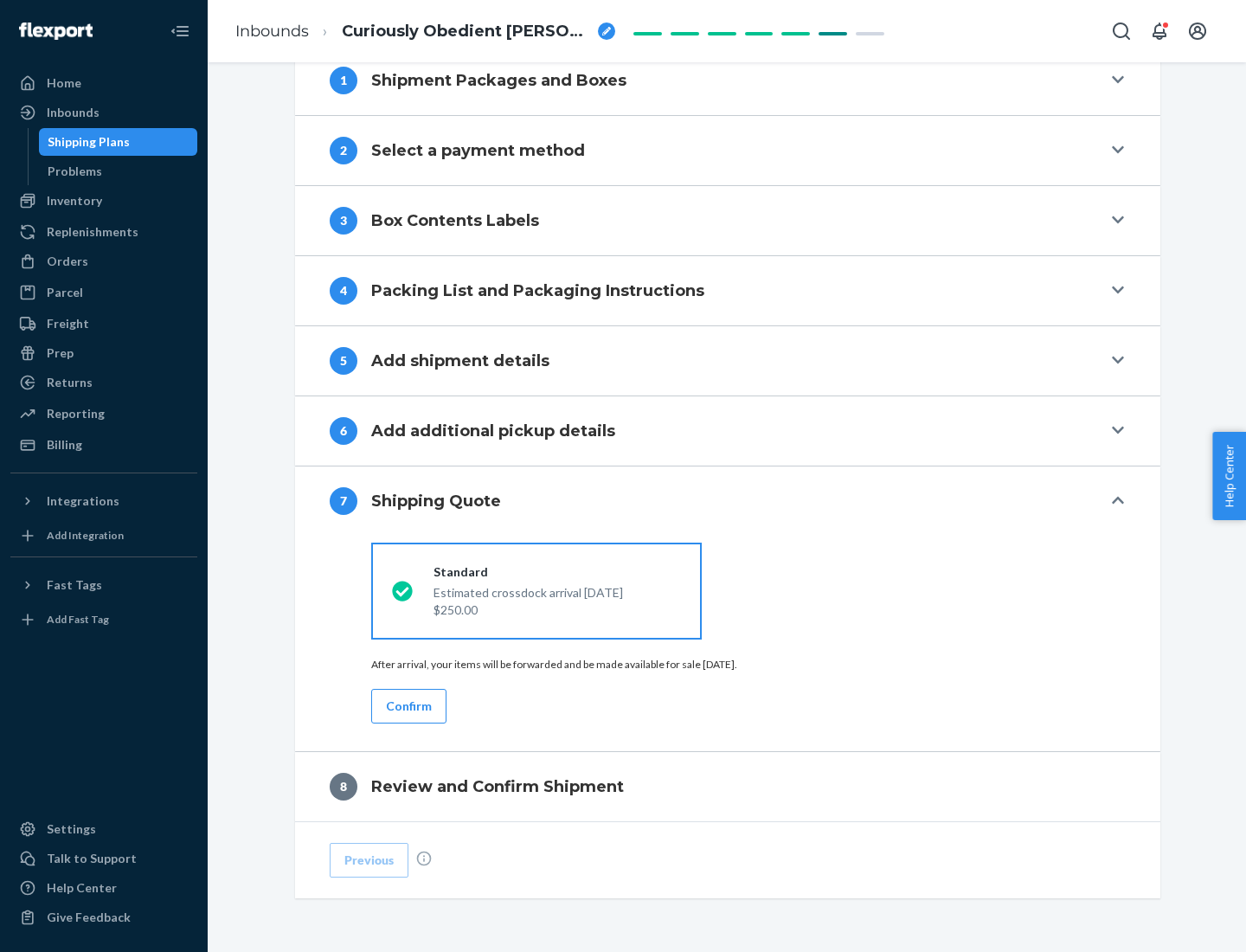
scroll to position [716, 0]
